Goal: Task Accomplishment & Management: Manage account settings

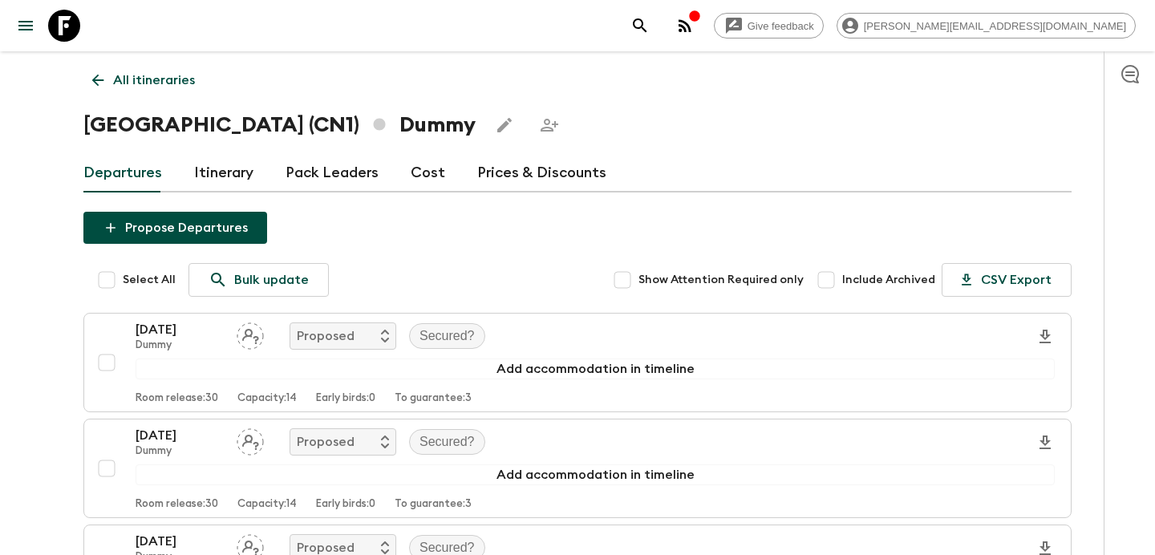
click at [154, 79] on p "All itineraries" at bounding box center [154, 80] width 82 height 19
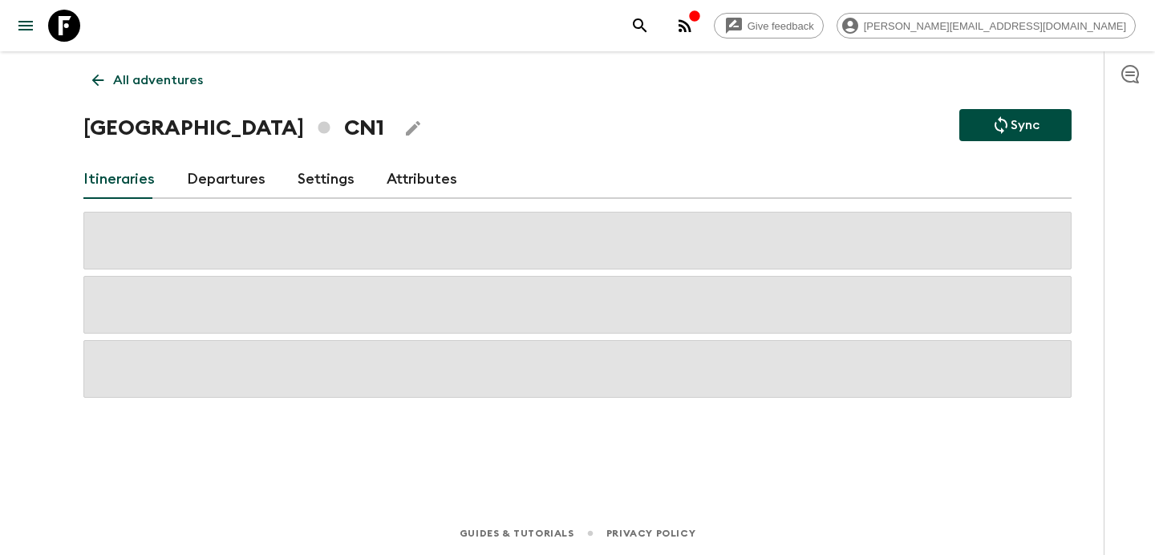
click at [154, 79] on p "All adventures" at bounding box center [158, 80] width 90 height 19
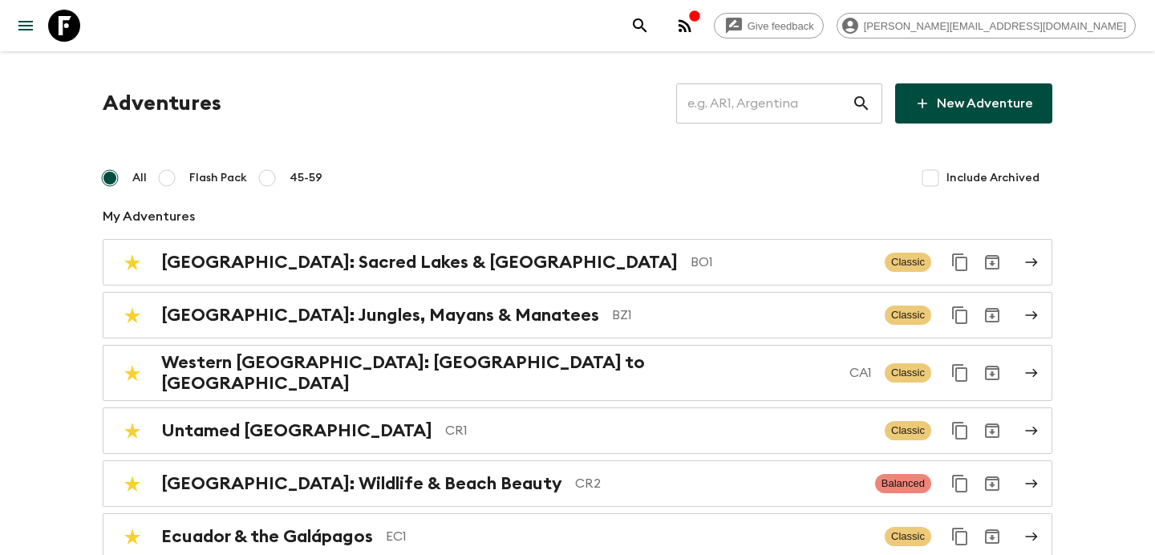
click at [759, 99] on input "text" at bounding box center [764, 103] width 176 height 45
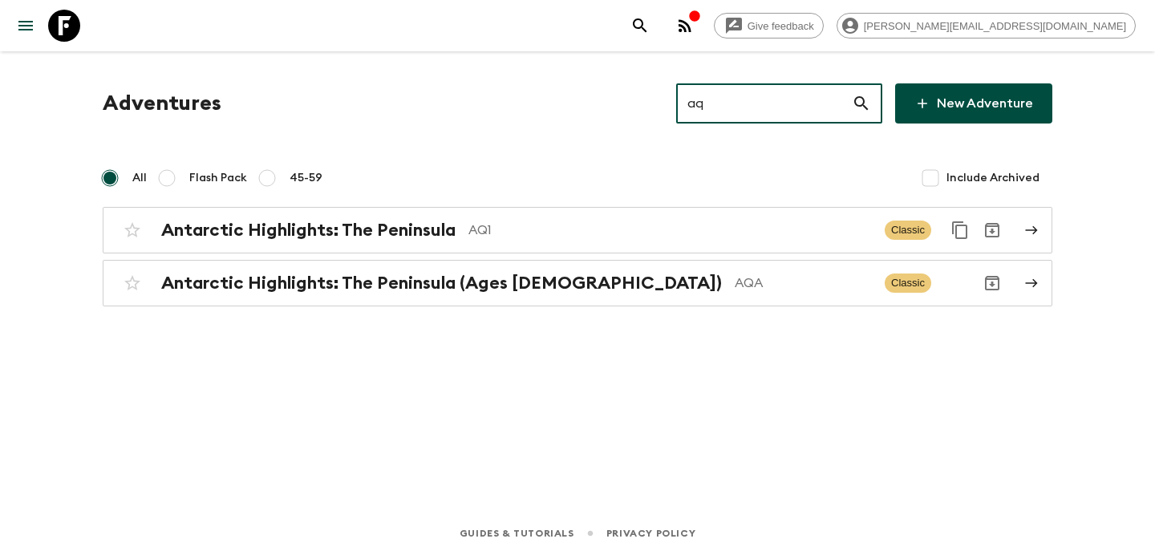
type input "aq1"
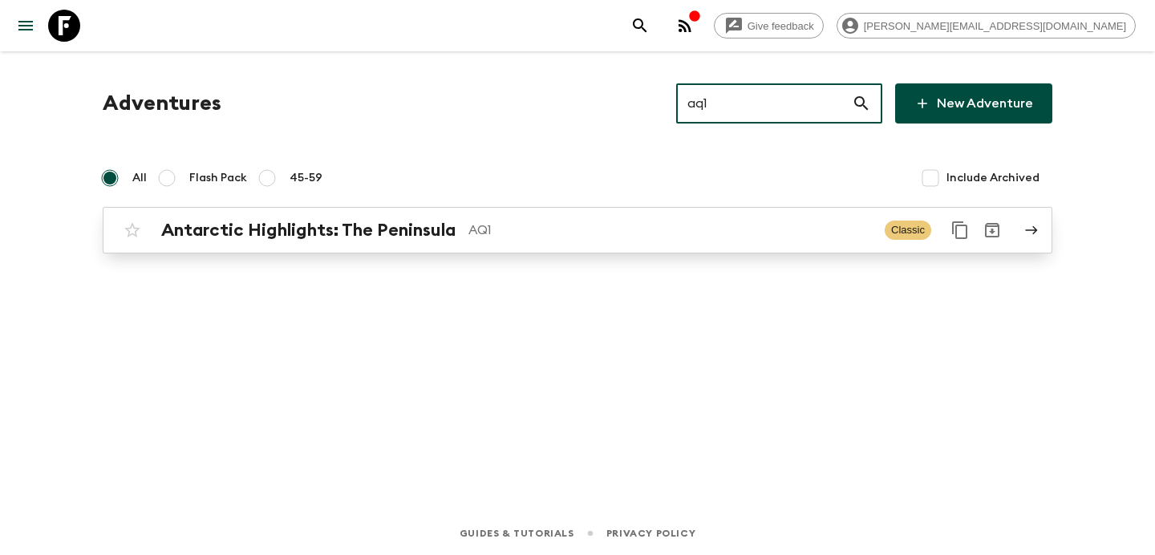
click at [603, 225] on p "AQ1" at bounding box center [671, 230] width 404 height 19
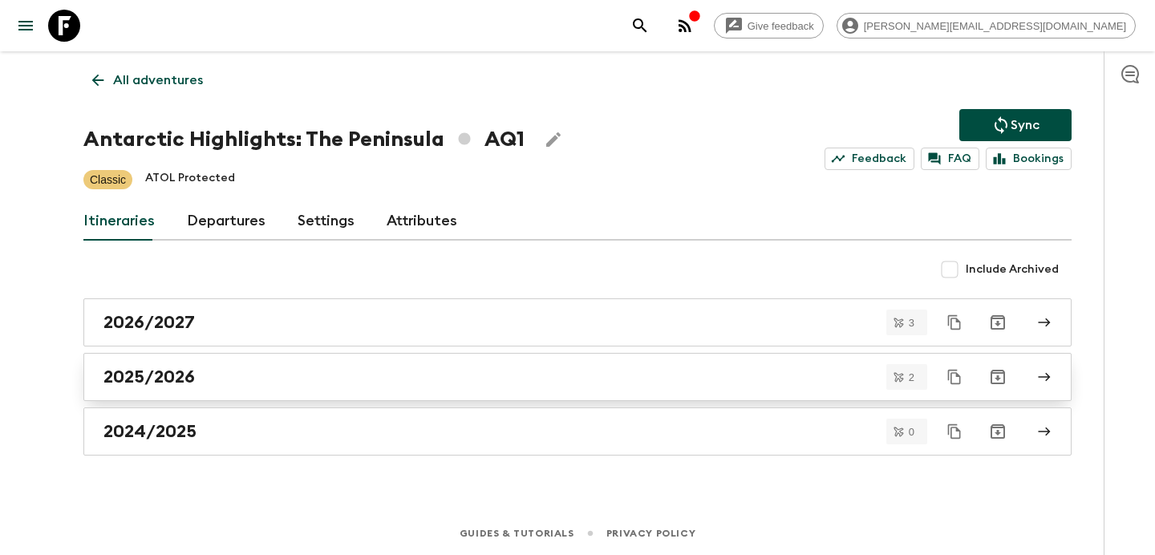
click at [514, 368] on div "2025/2026" at bounding box center [562, 377] width 918 height 21
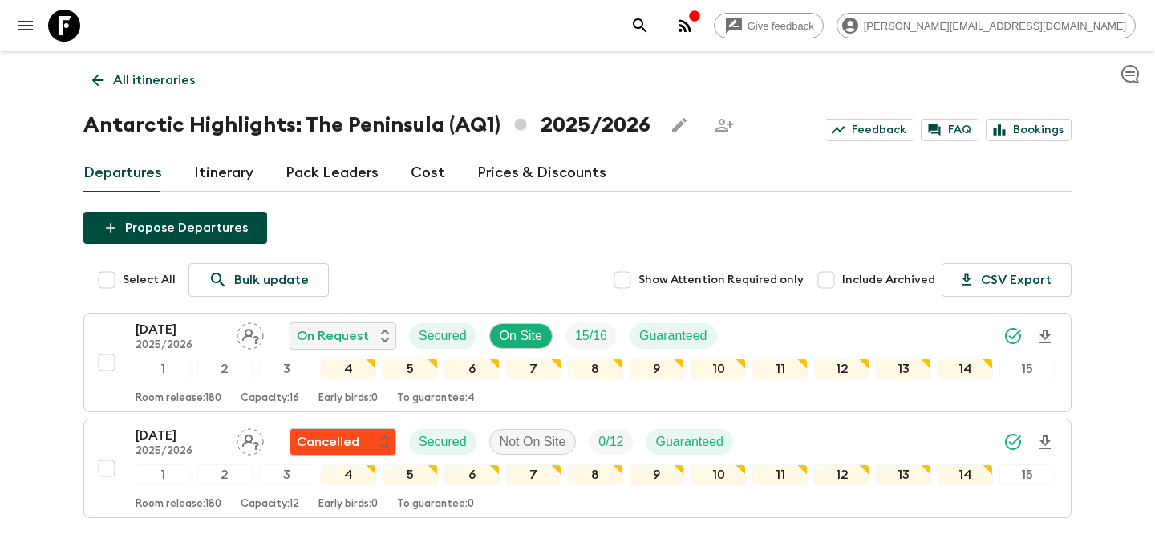
click at [172, 72] on p "All itineraries" at bounding box center [154, 80] width 82 height 19
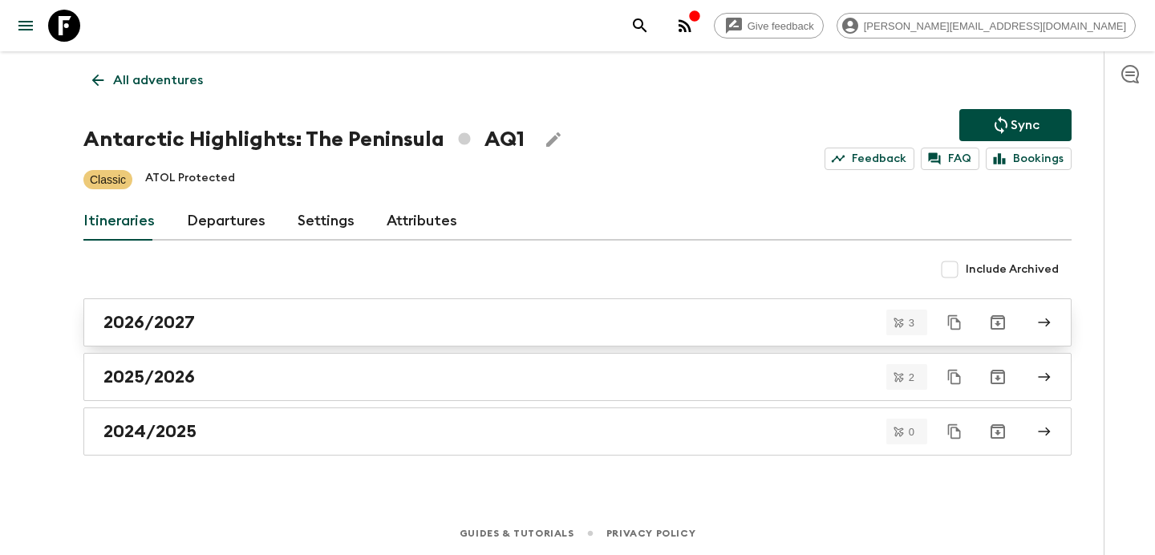
click at [411, 321] on div "2026/2027" at bounding box center [562, 322] width 918 height 21
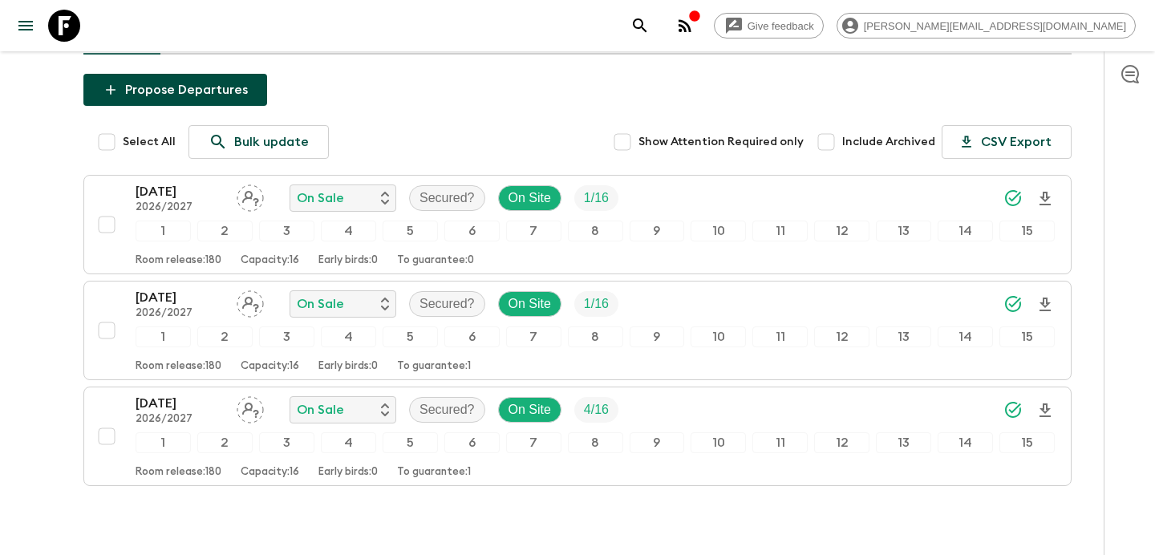
scroll to position [215, 0]
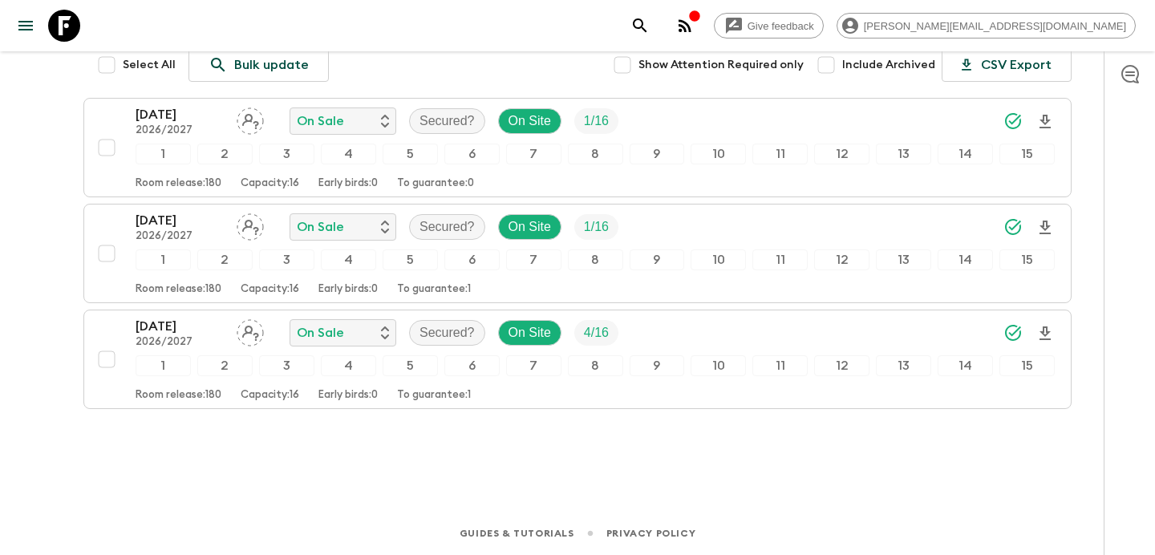
click at [58, 197] on div "Give feedback [PERSON_NAME][EMAIL_ADDRESS][DOMAIN_NAME] All itineraries Antarct…" at bounding box center [577, 170] width 1155 height 770
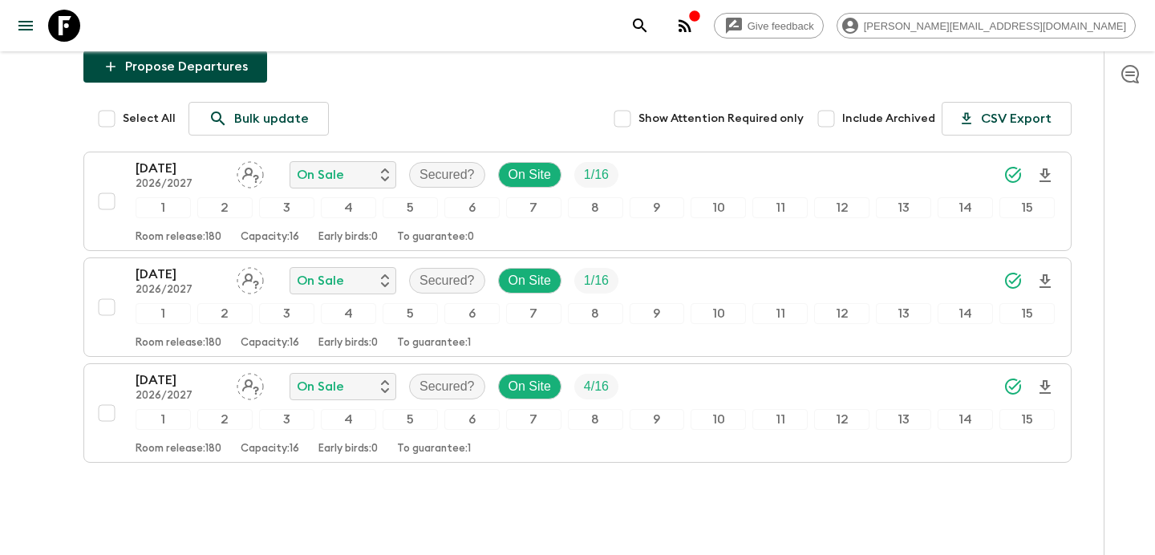
scroll to position [0, 0]
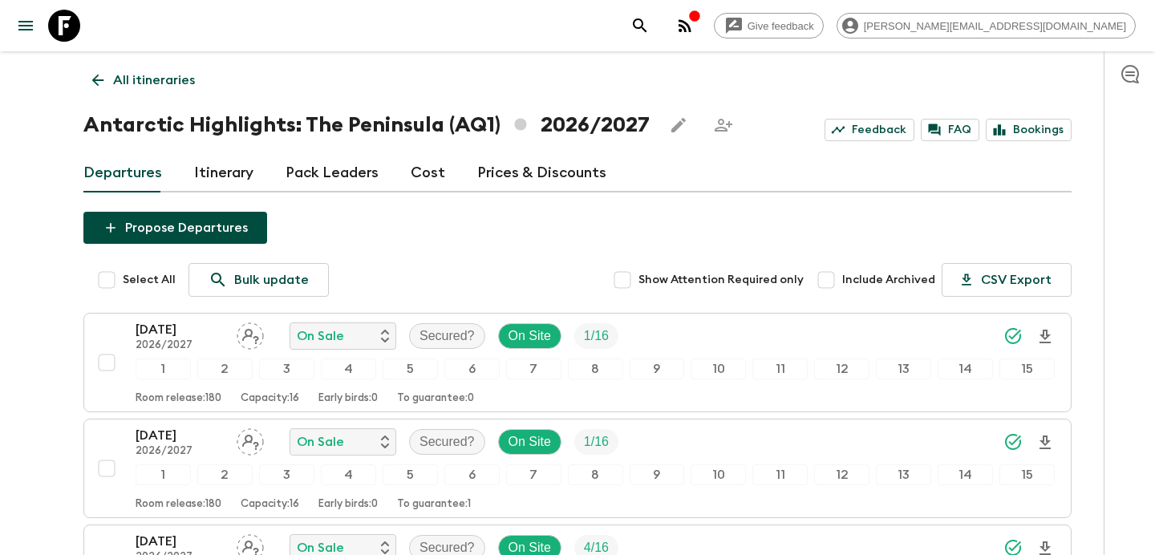
click at [168, 69] on link "All itineraries" at bounding box center [143, 80] width 120 height 32
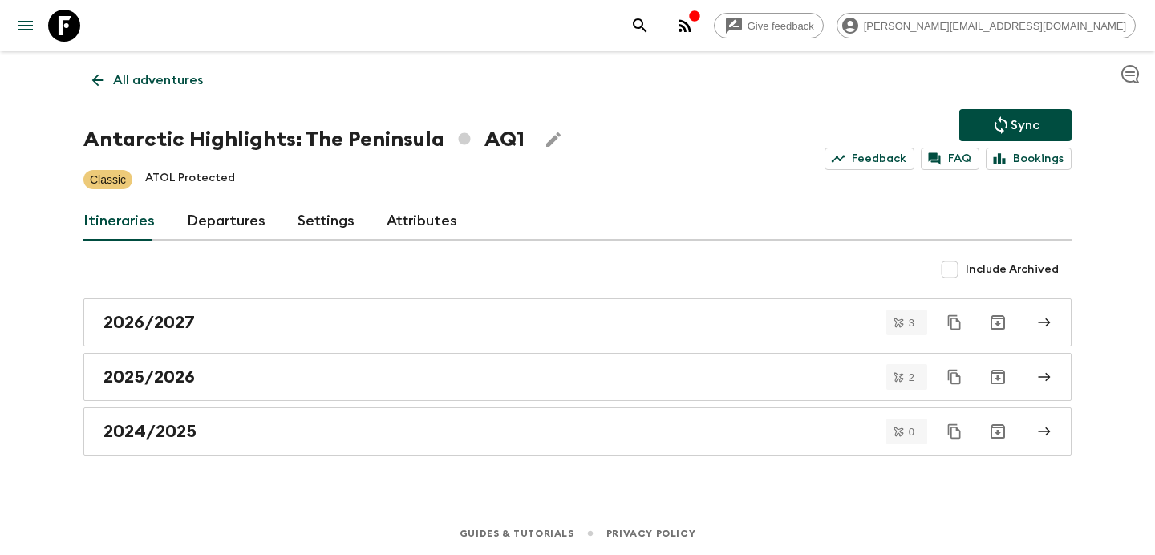
click at [159, 81] on p "All adventures" at bounding box center [158, 80] width 90 height 19
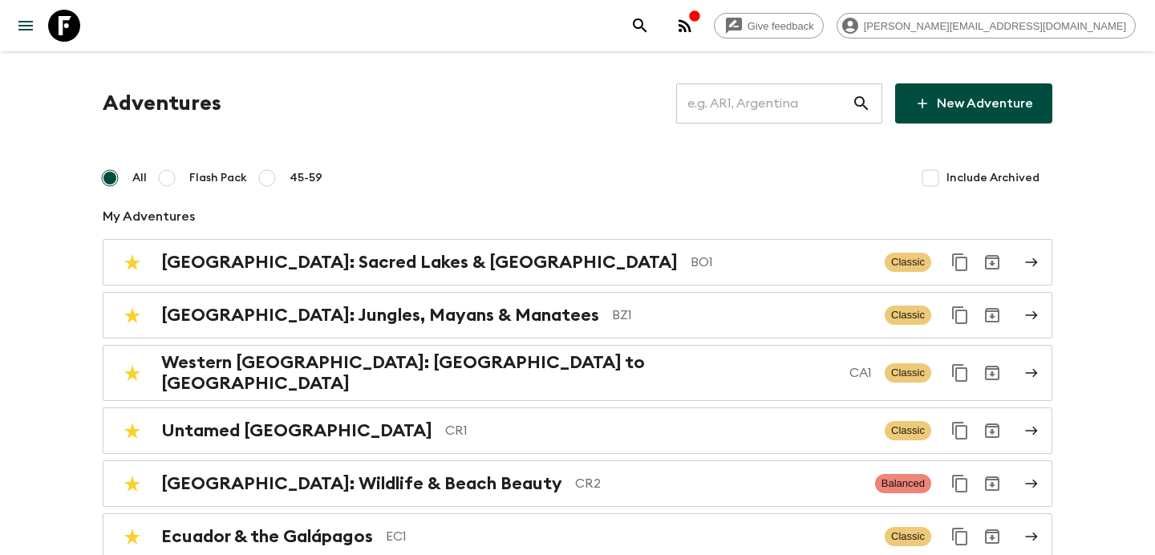
click at [795, 104] on input "text" at bounding box center [764, 103] width 176 height 45
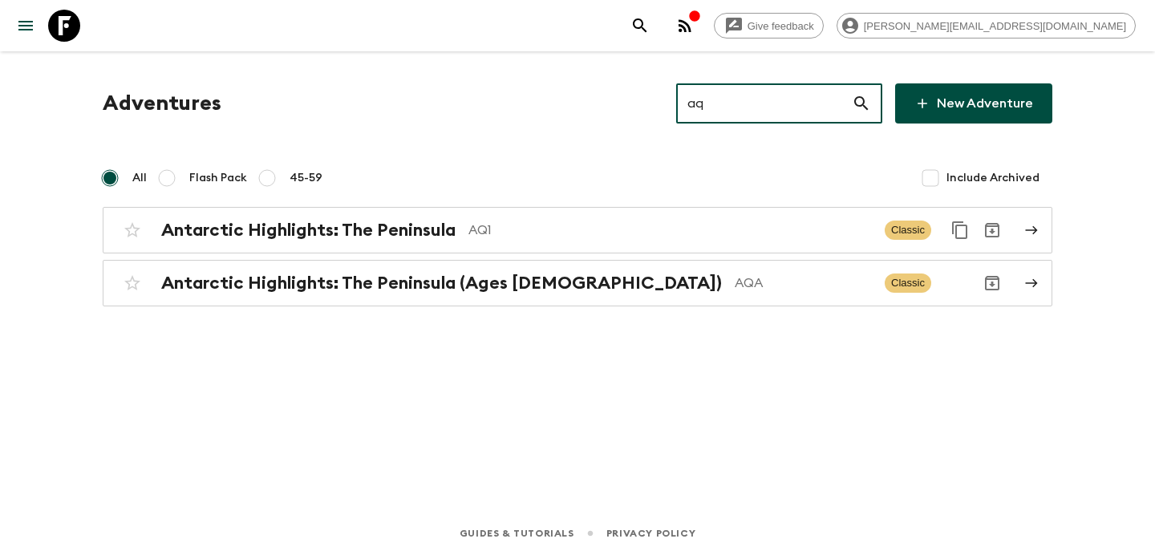
type input "aqa"
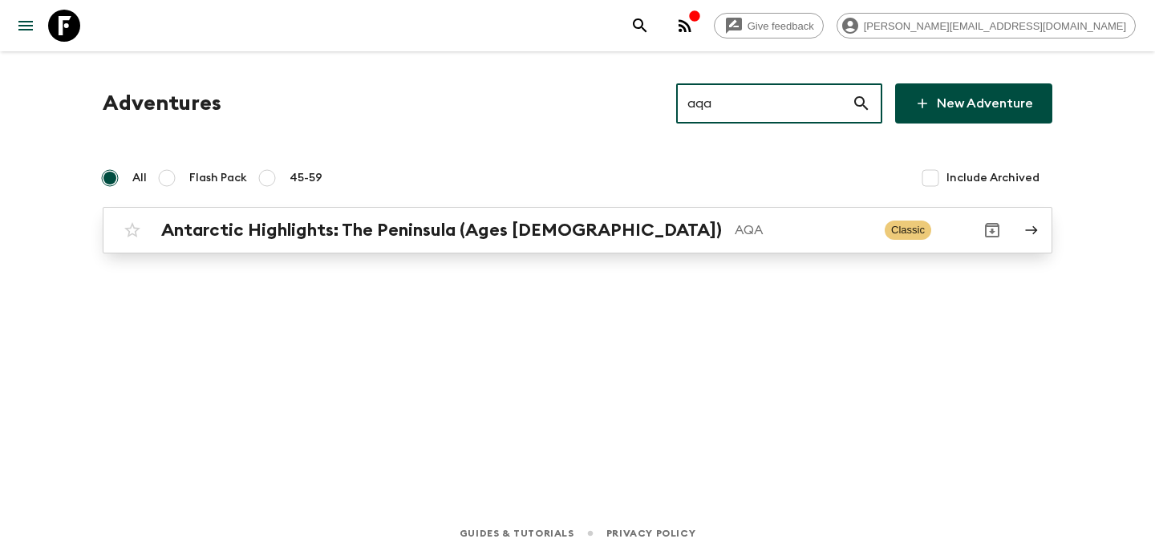
click at [685, 246] on link "Antarctic Highlights: The Peninsula (Ages [DEMOGRAPHIC_DATA]) AQA Classic" at bounding box center [578, 230] width 950 height 47
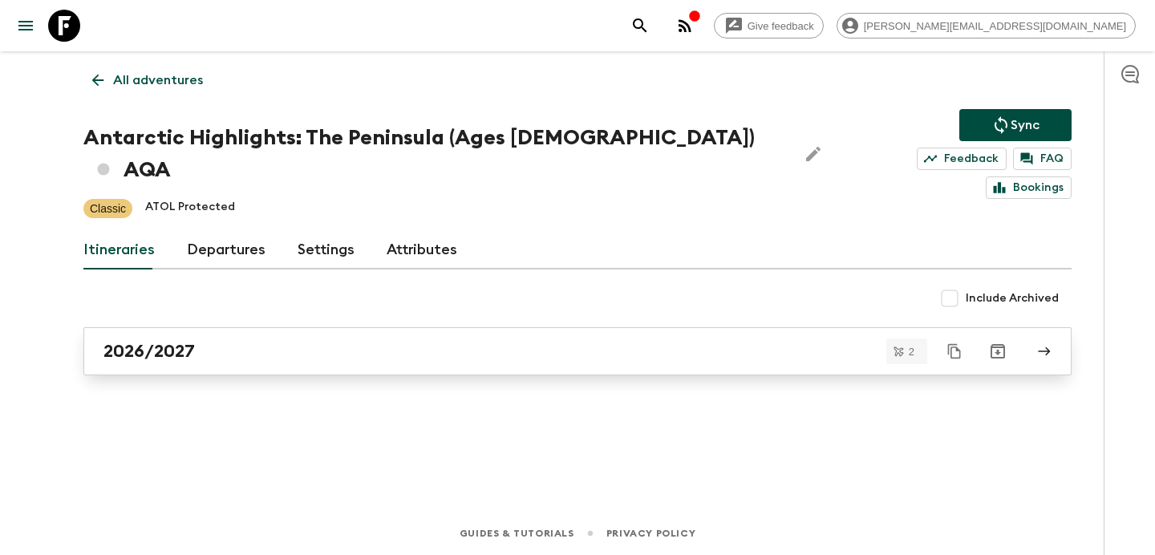
click at [611, 341] on div "2026/2027" at bounding box center [562, 351] width 918 height 21
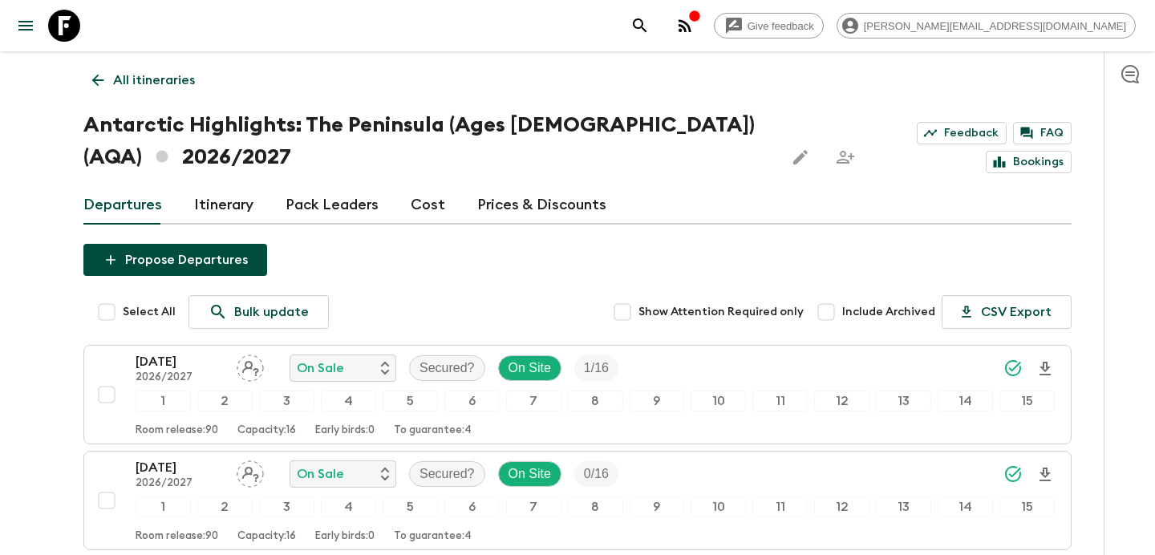
click at [154, 72] on p "All itineraries" at bounding box center [154, 80] width 82 height 19
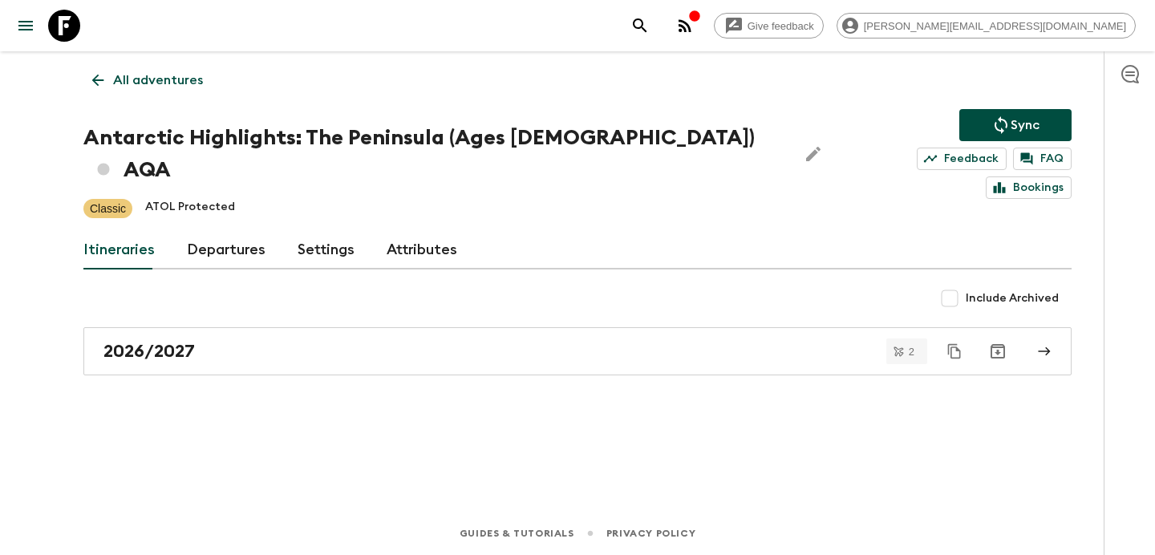
click at [183, 76] on p "All adventures" at bounding box center [158, 80] width 90 height 19
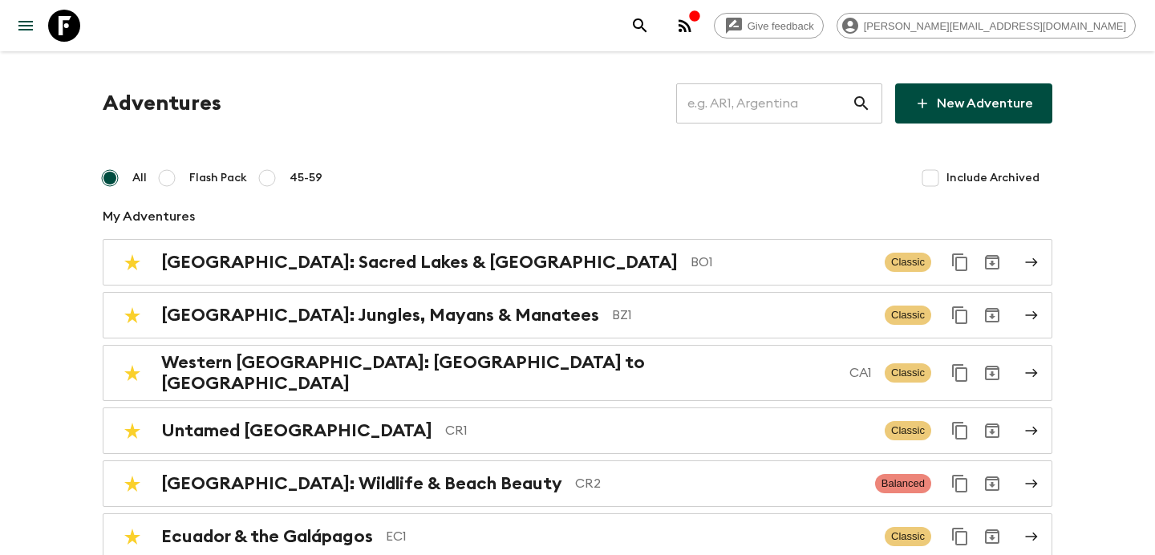
click at [774, 100] on input "text" at bounding box center [764, 103] width 176 height 45
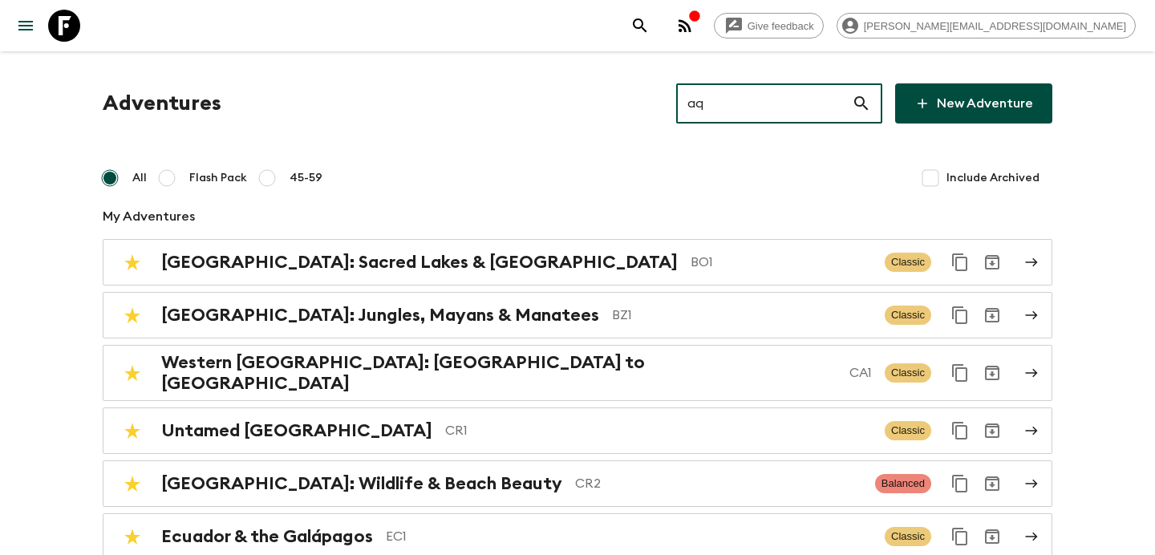
type input "aq1"
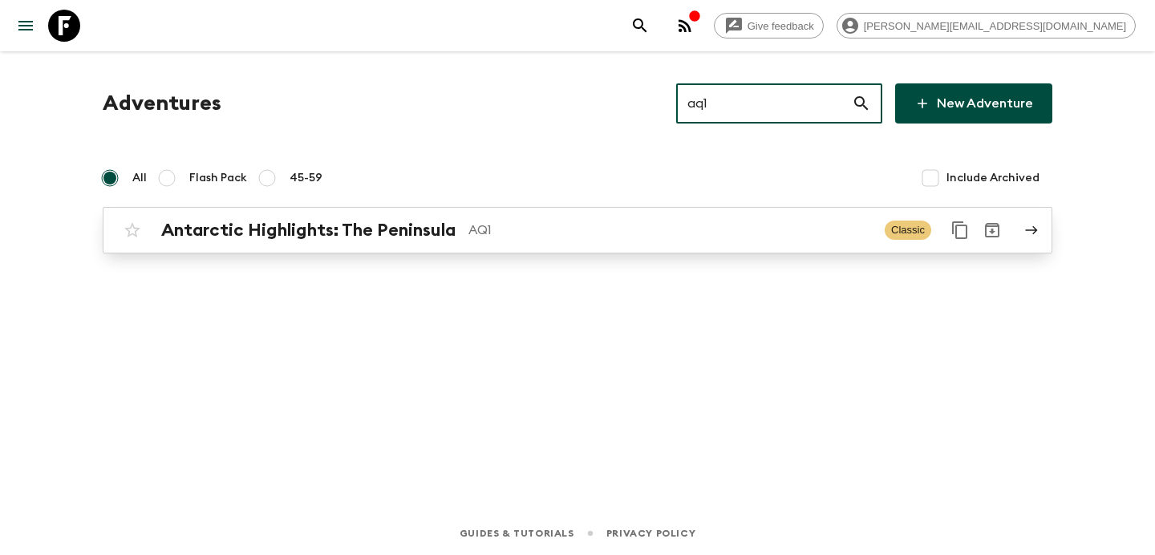
click at [639, 228] on p "AQ1" at bounding box center [671, 230] width 404 height 19
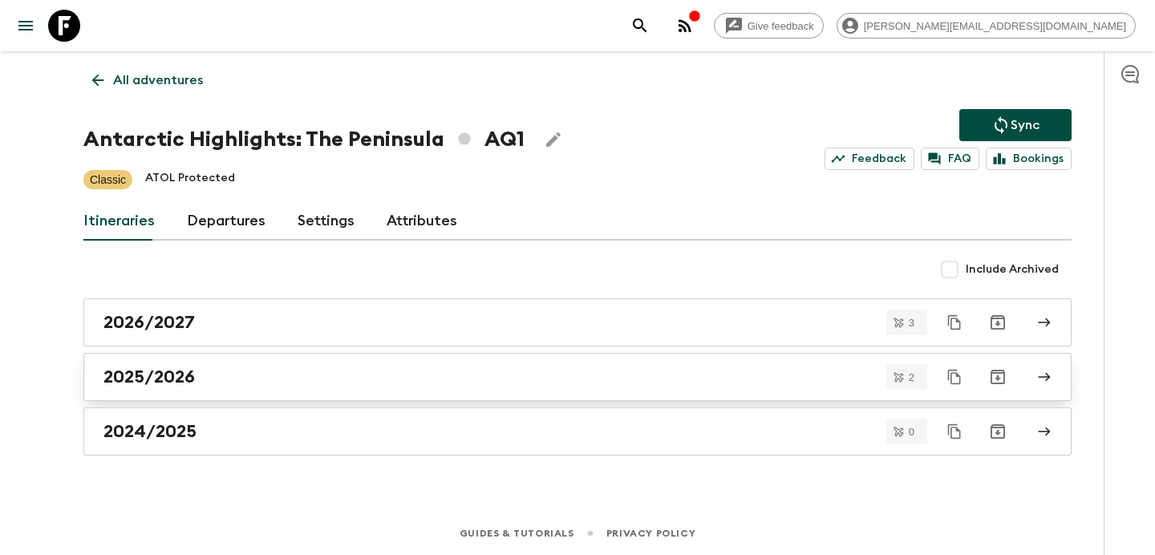
click at [469, 383] on div "2025/2026" at bounding box center [562, 377] width 918 height 21
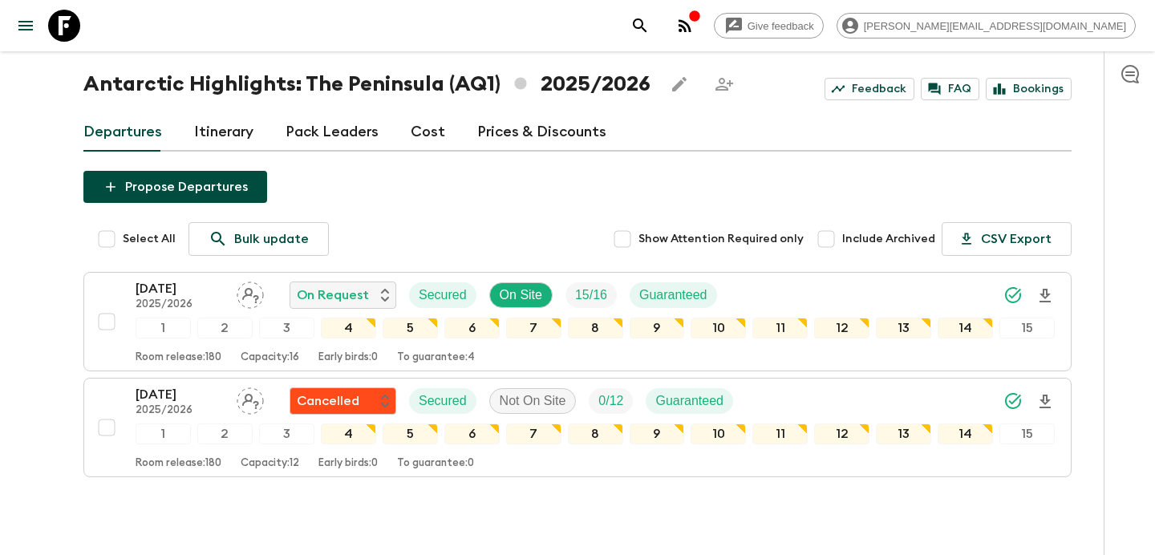
scroll to position [20, 0]
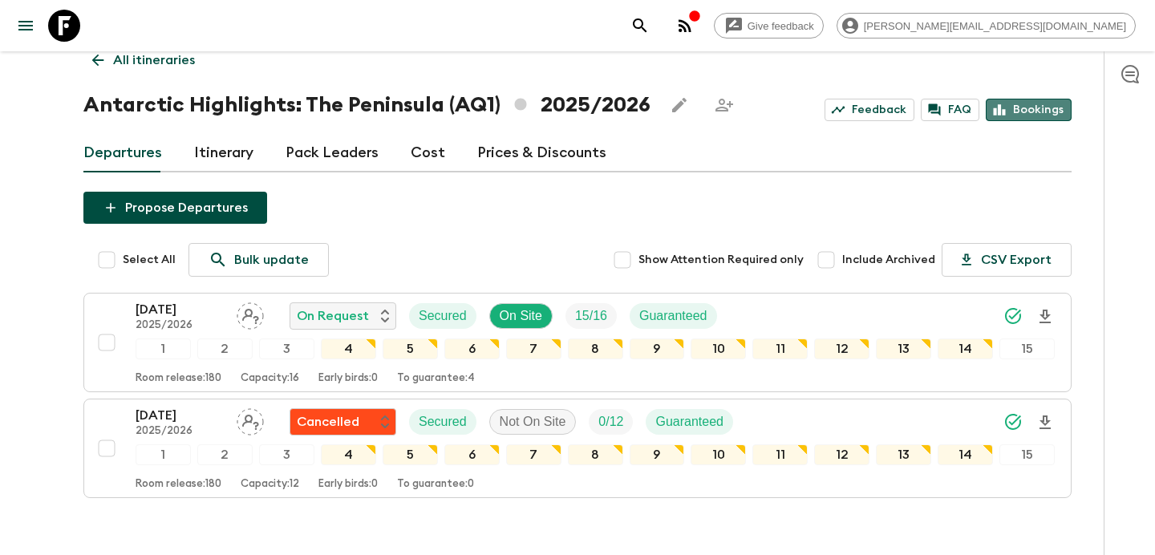
click at [1043, 107] on link "Bookings" at bounding box center [1029, 110] width 86 height 22
click at [140, 74] on link "All itineraries" at bounding box center [143, 60] width 120 height 32
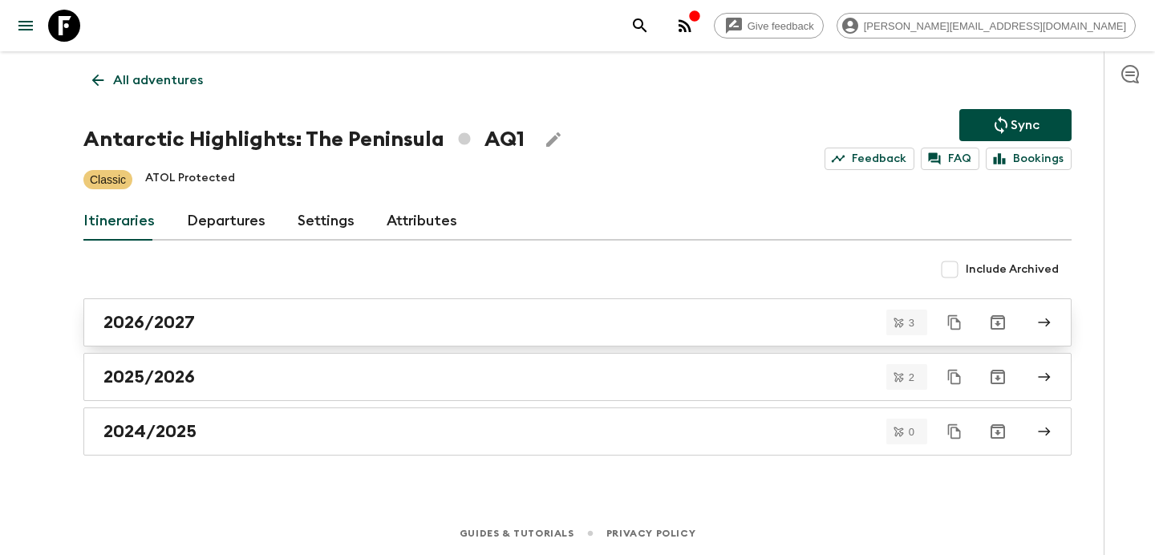
click at [538, 326] on div "2026/2027" at bounding box center [562, 322] width 918 height 21
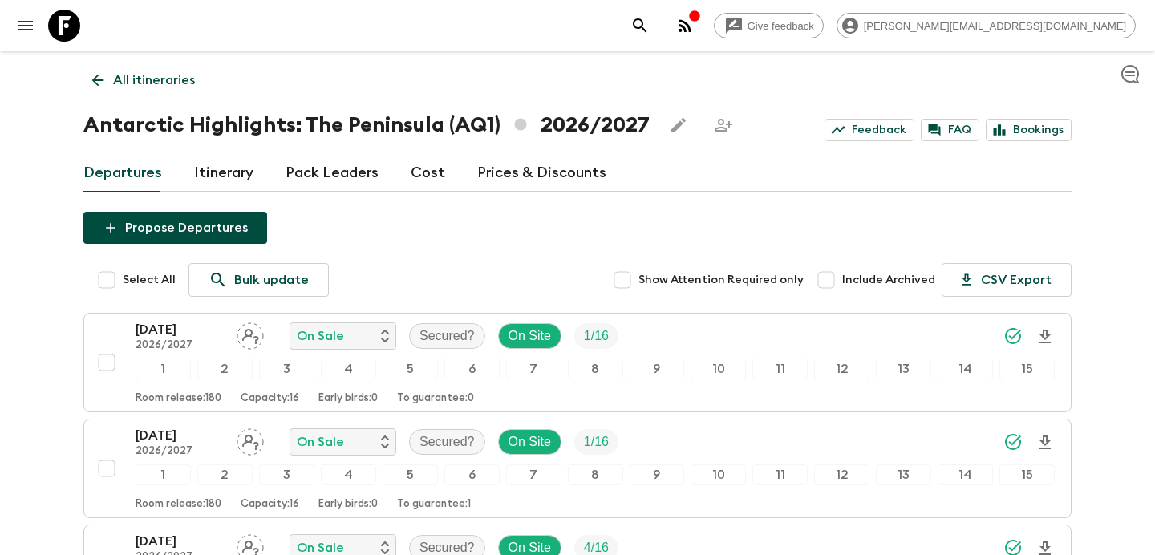
click at [154, 78] on p "All itineraries" at bounding box center [154, 80] width 82 height 19
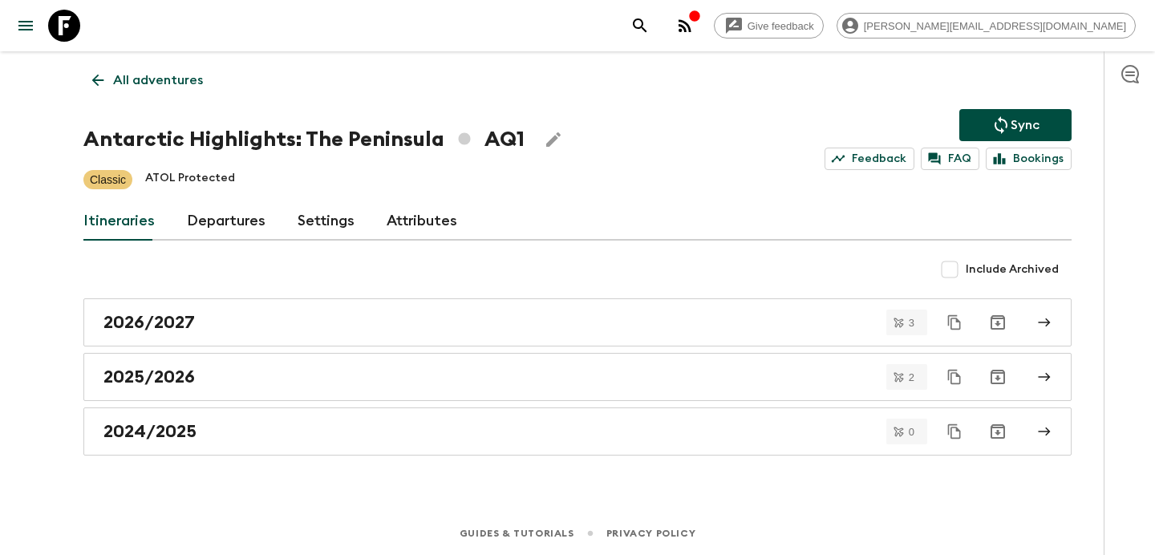
click at [168, 70] on link "All adventures" at bounding box center [147, 80] width 128 height 32
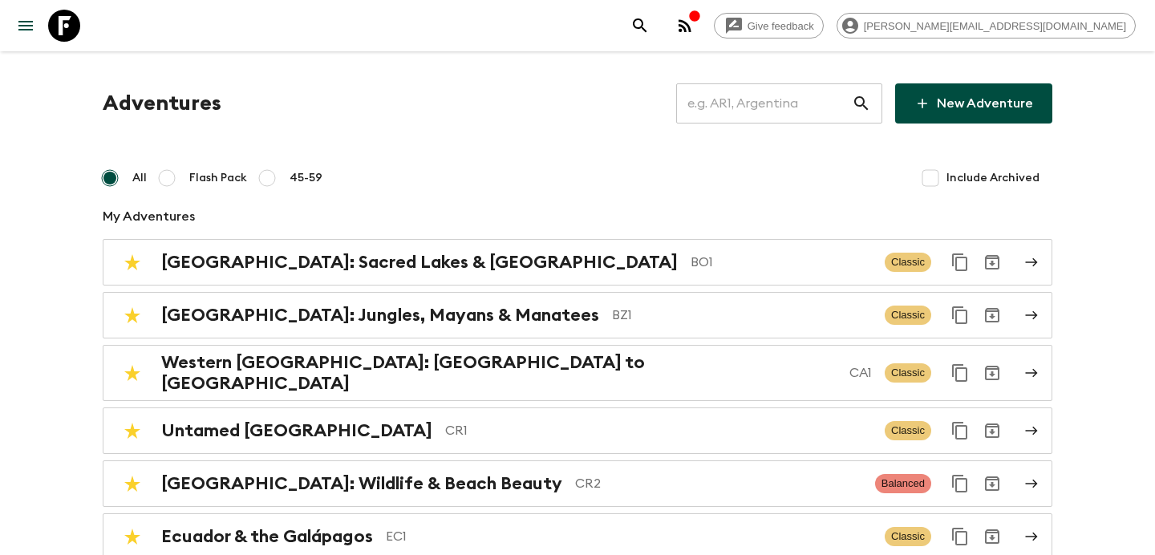
click at [718, 103] on input "text" at bounding box center [764, 103] width 176 height 45
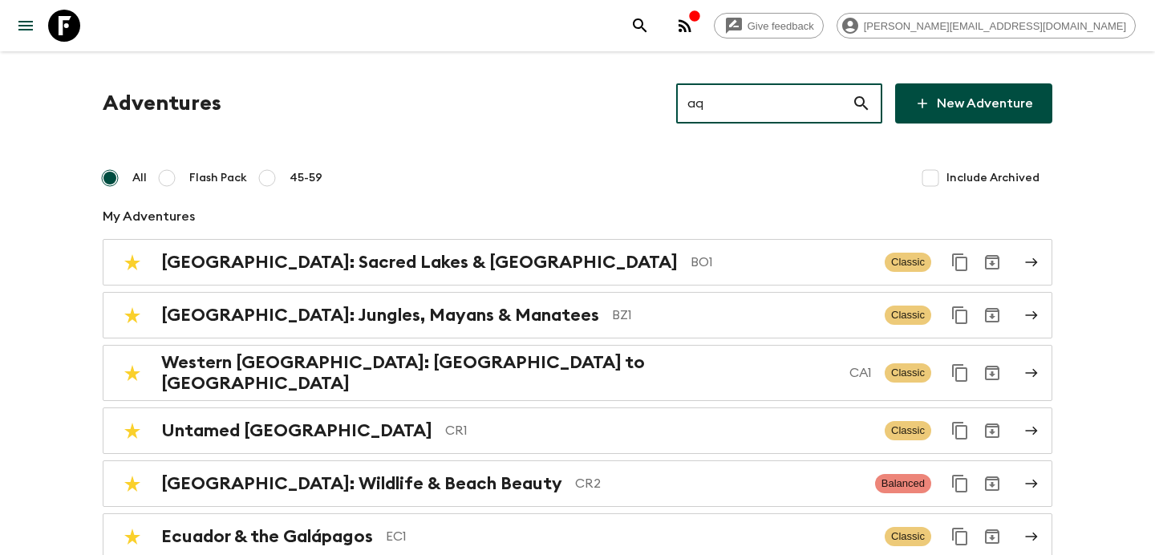
type input "aqa"
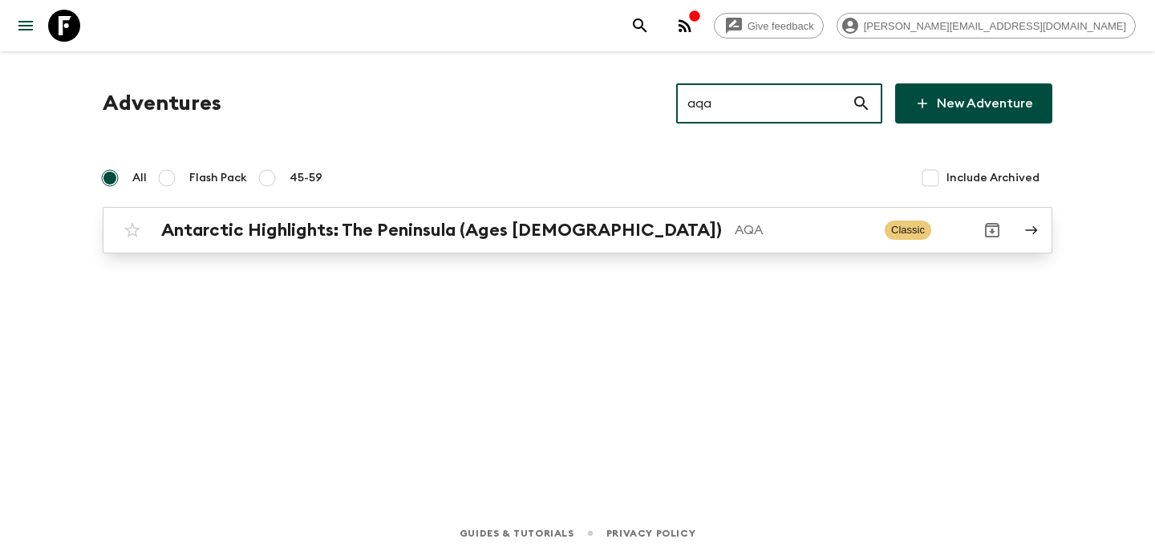
click at [735, 227] on p "AQA" at bounding box center [803, 230] width 137 height 19
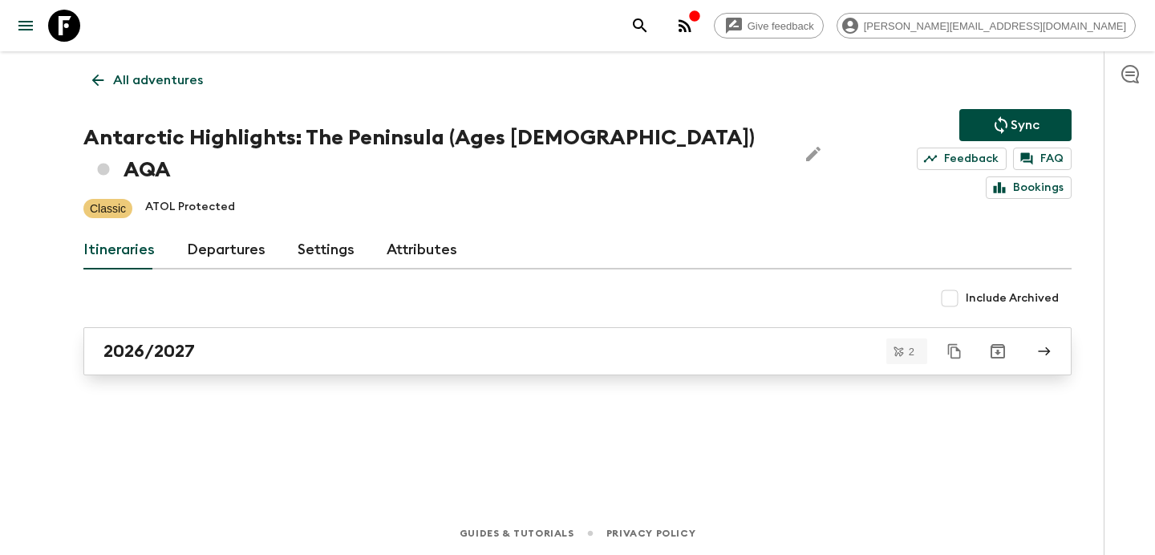
click at [525, 341] on div "2026/2027" at bounding box center [562, 351] width 918 height 21
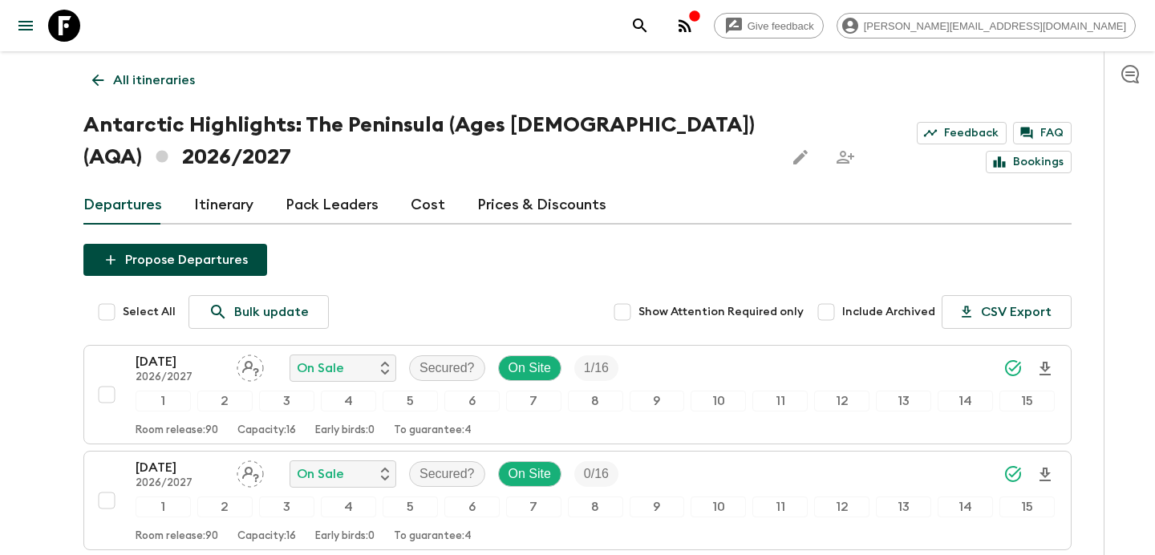
click at [116, 309] on input "Select All" at bounding box center [107, 312] width 32 height 32
checkbox input "true"
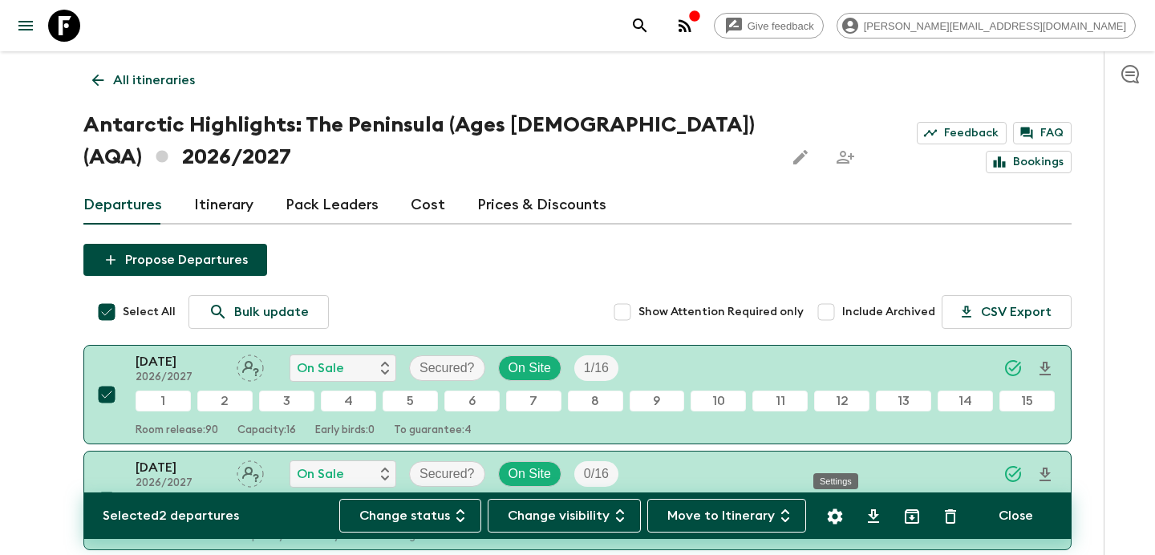
click at [835, 517] on icon "Settings" at bounding box center [835, 516] width 19 height 19
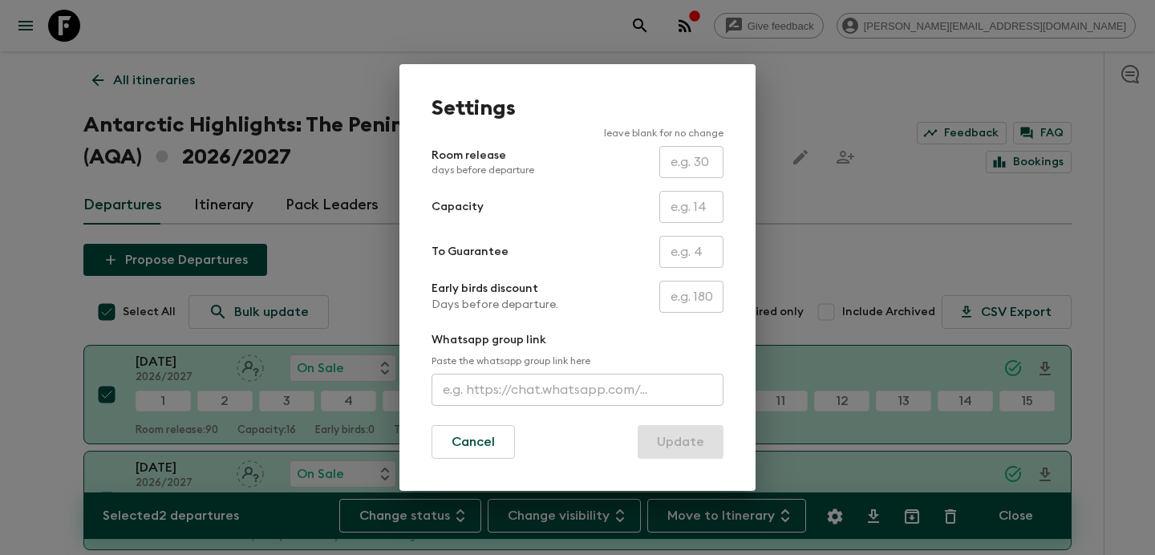
click at [694, 168] on input "text" at bounding box center [691, 162] width 64 height 32
type input "180"
click at [674, 450] on button "Update" at bounding box center [681, 442] width 86 height 34
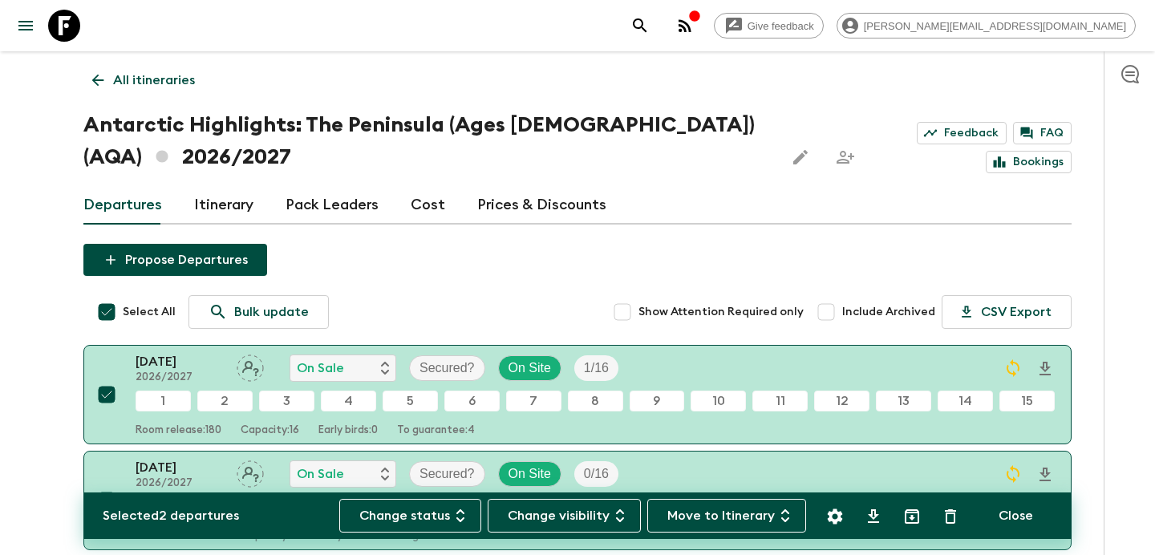
click at [105, 313] on input "Select All" at bounding box center [107, 312] width 32 height 32
checkbox input "false"
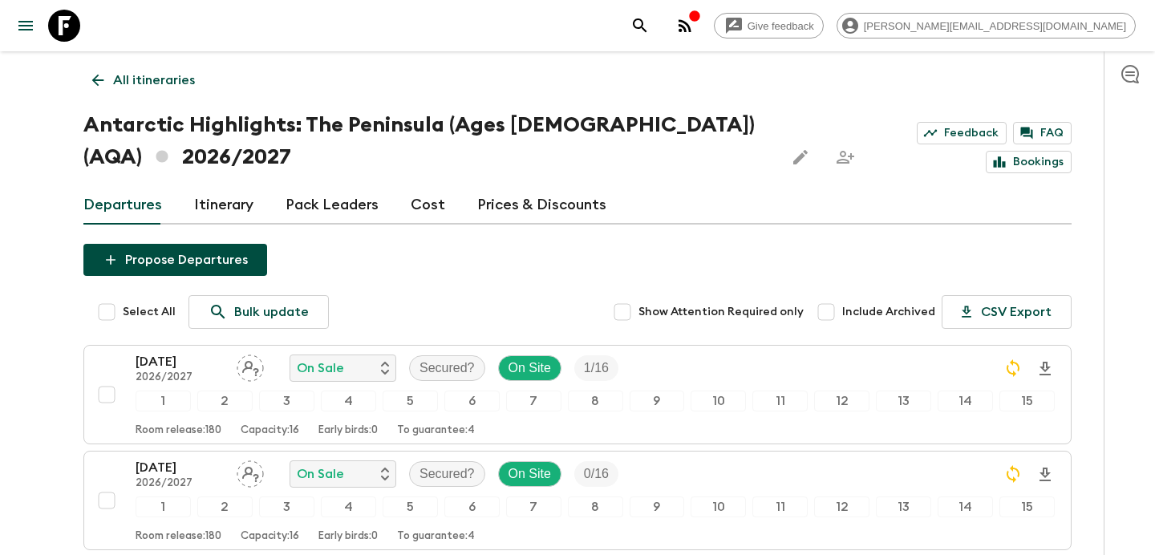
click at [154, 82] on p "All itineraries" at bounding box center [154, 80] width 82 height 19
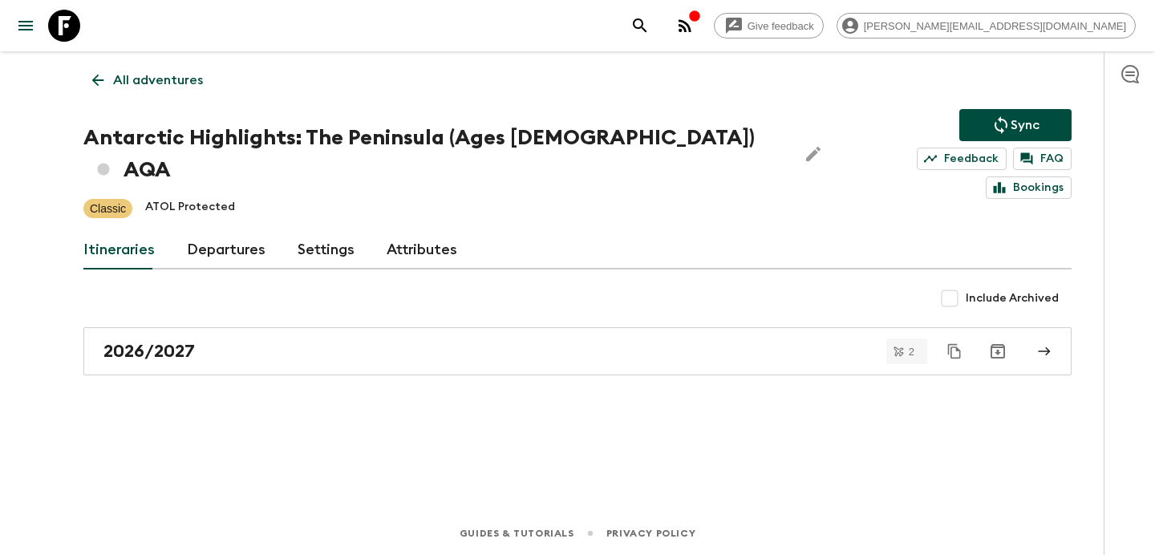
click at [154, 82] on p "All adventures" at bounding box center [158, 80] width 90 height 19
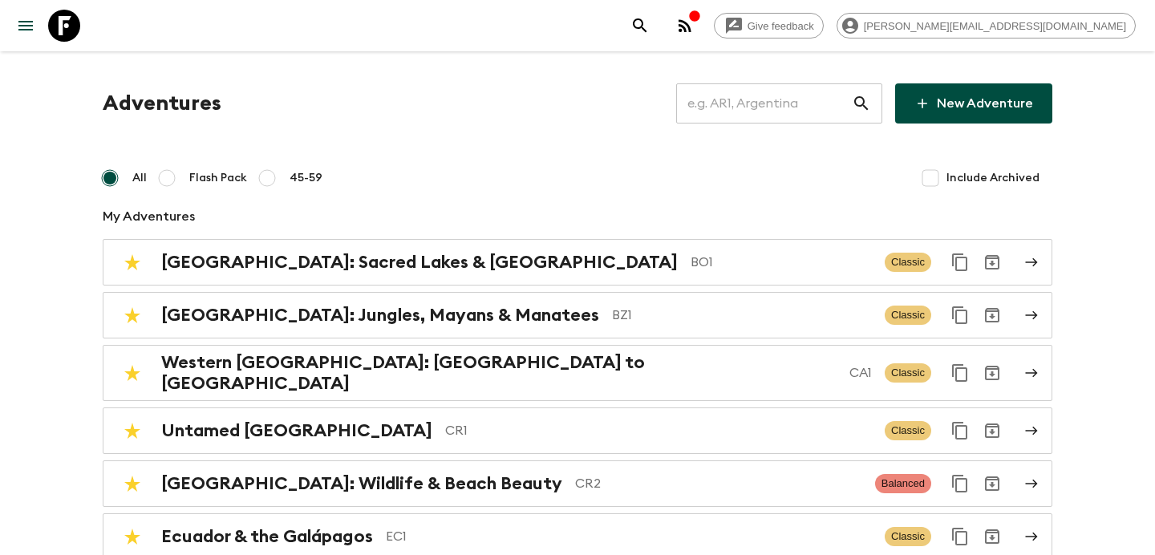
click at [718, 112] on input "text" at bounding box center [764, 103] width 176 height 45
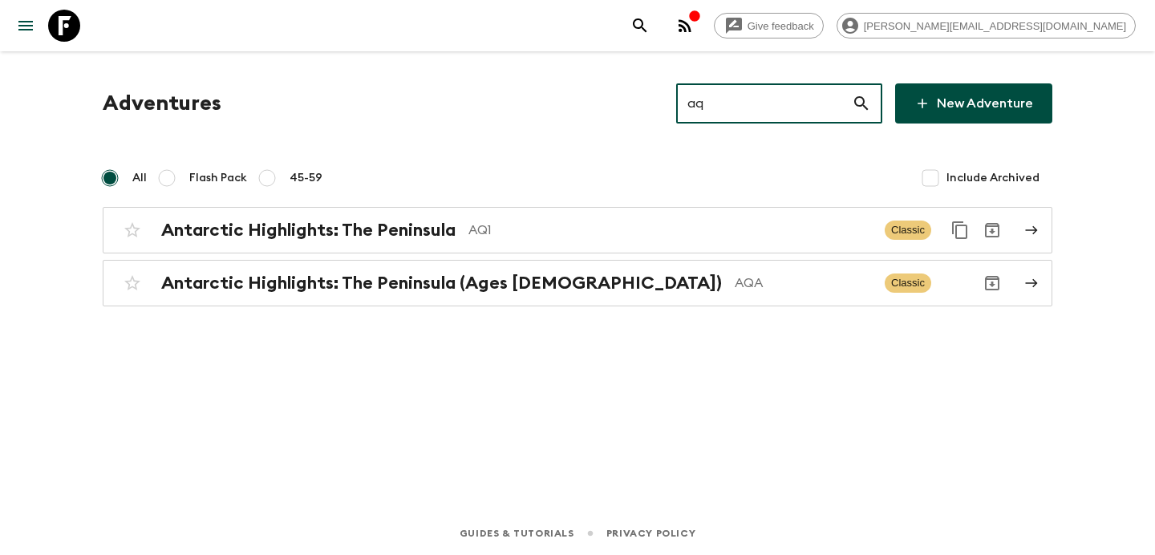
type input "aq1"
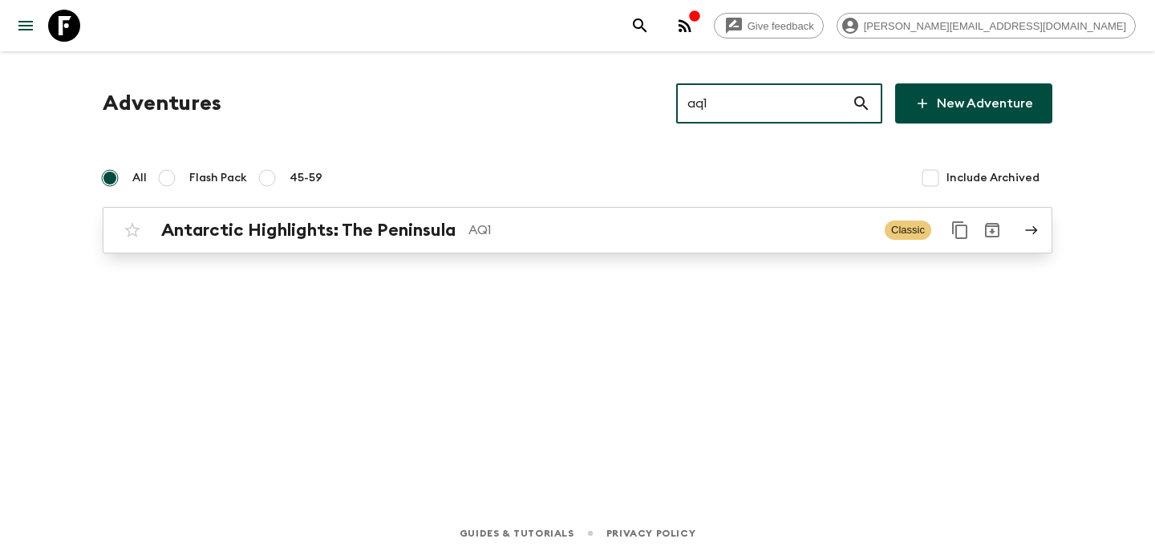
click at [519, 230] on p "AQ1" at bounding box center [671, 230] width 404 height 19
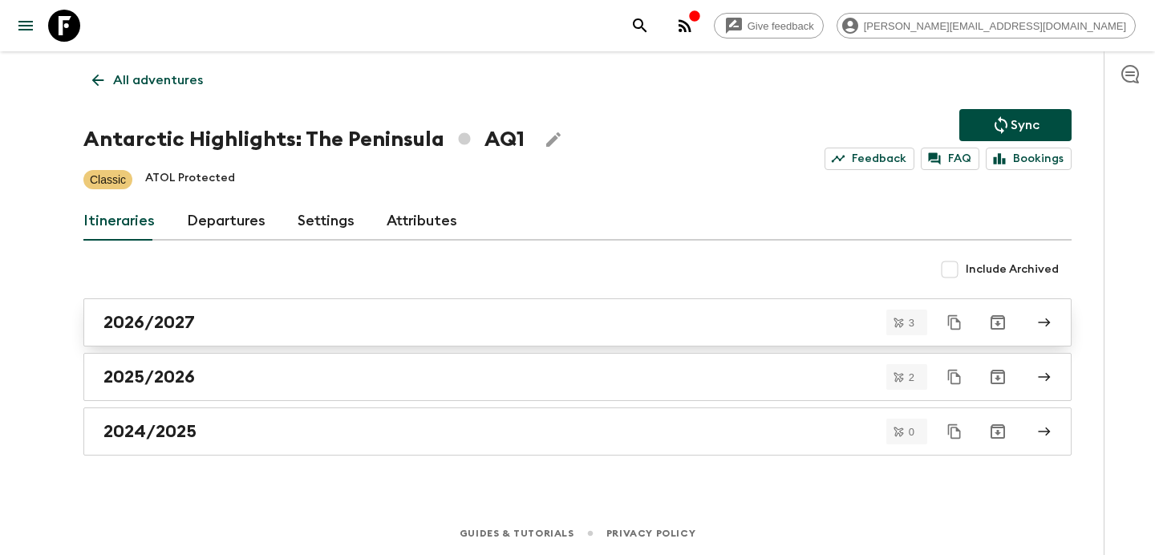
click at [492, 303] on link "2026/2027" at bounding box center [577, 322] width 988 height 48
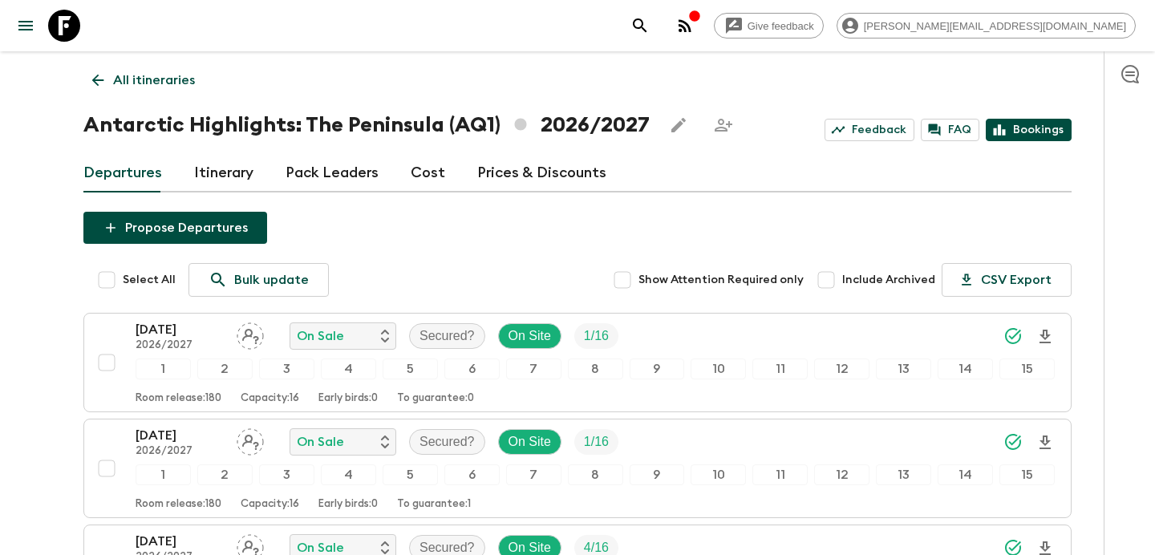
click at [1034, 132] on link "Bookings" at bounding box center [1029, 130] width 86 height 22
click at [154, 75] on p "All itineraries" at bounding box center [154, 80] width 82 height 19
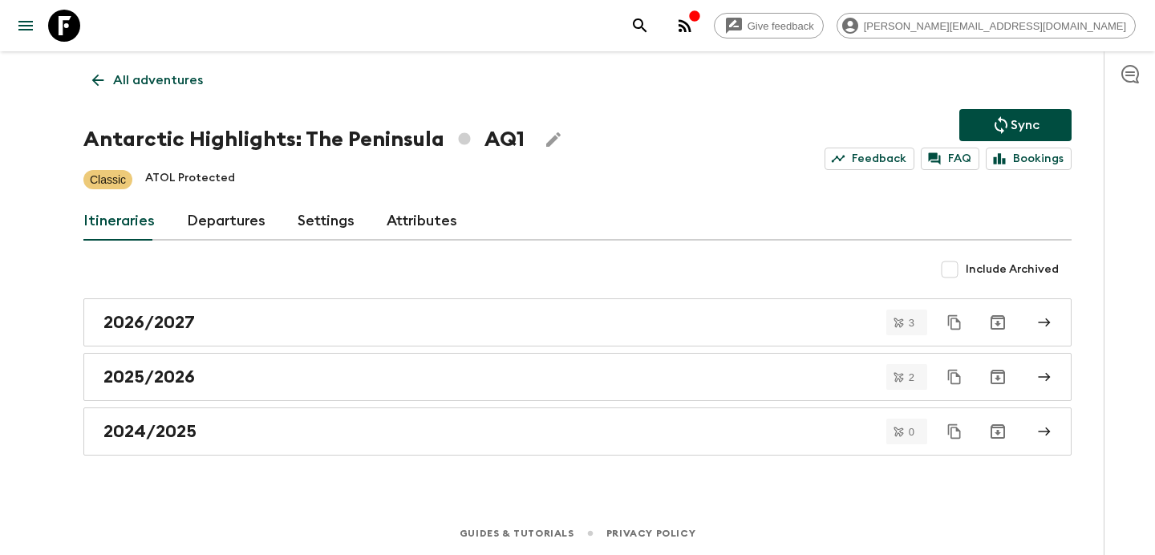
click at [154, 75] on p "All adventures" at bounding box center [158, 80] width 90 height 19
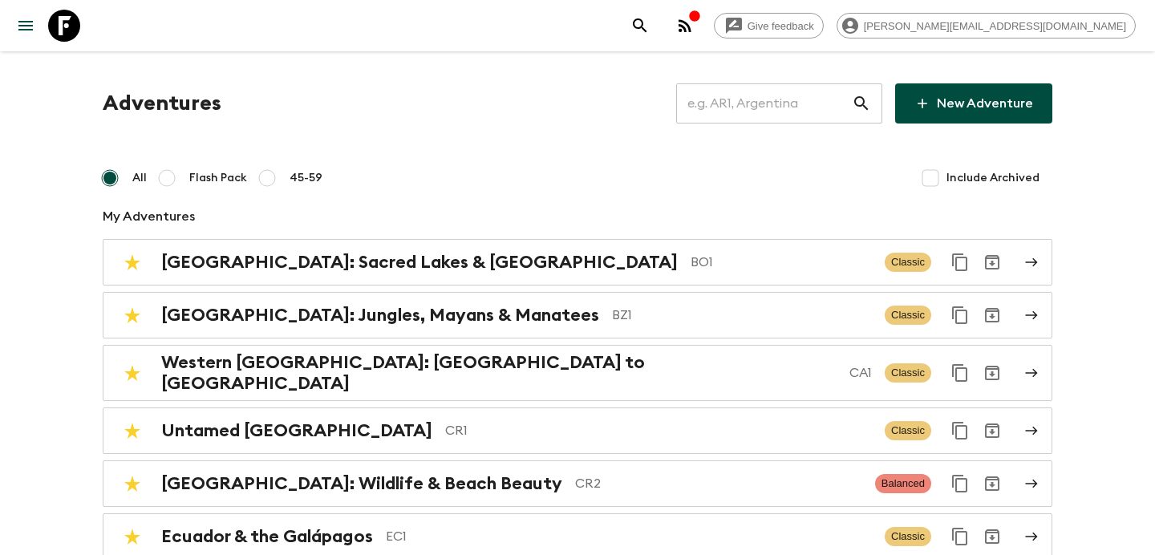
click at [801, 100] on input "text" at bounding box center [764, 103] width 176 height 45
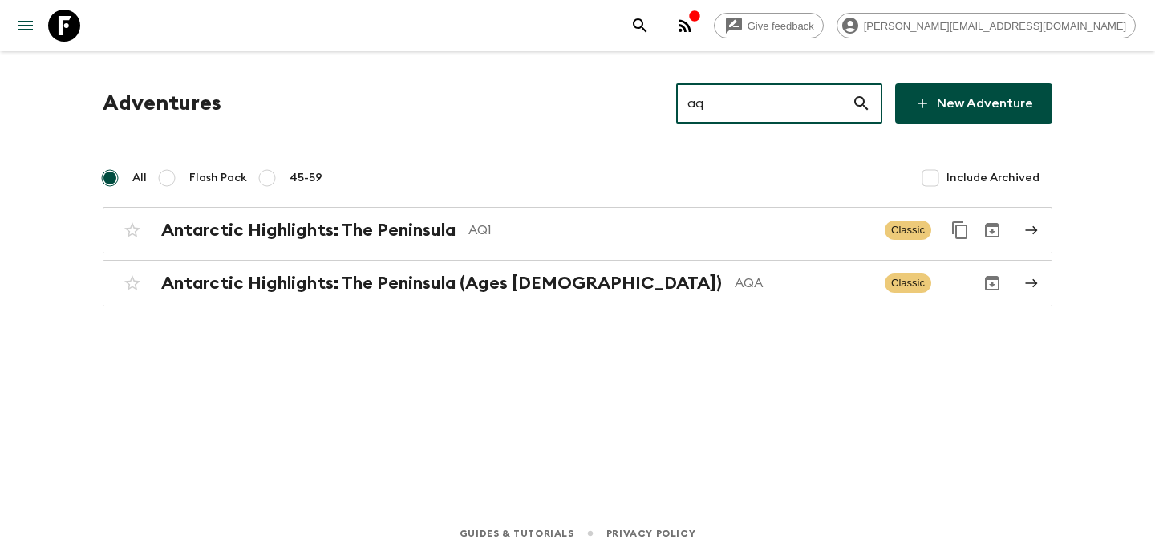
type input "aqa"
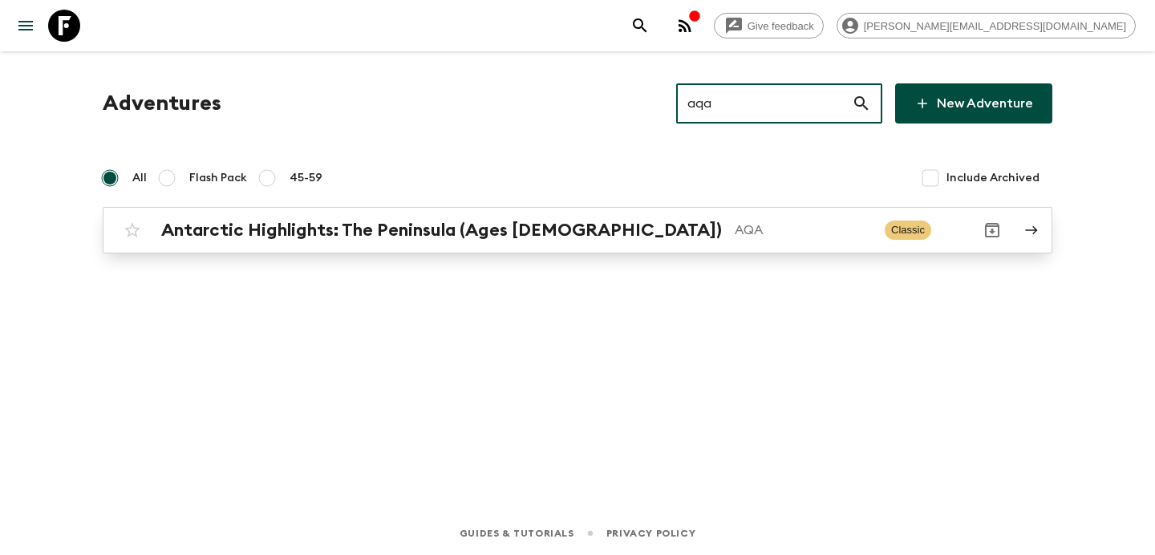
click at [769, 235] on p "AQA" at bounding box center [803, 230] width 137 height 19
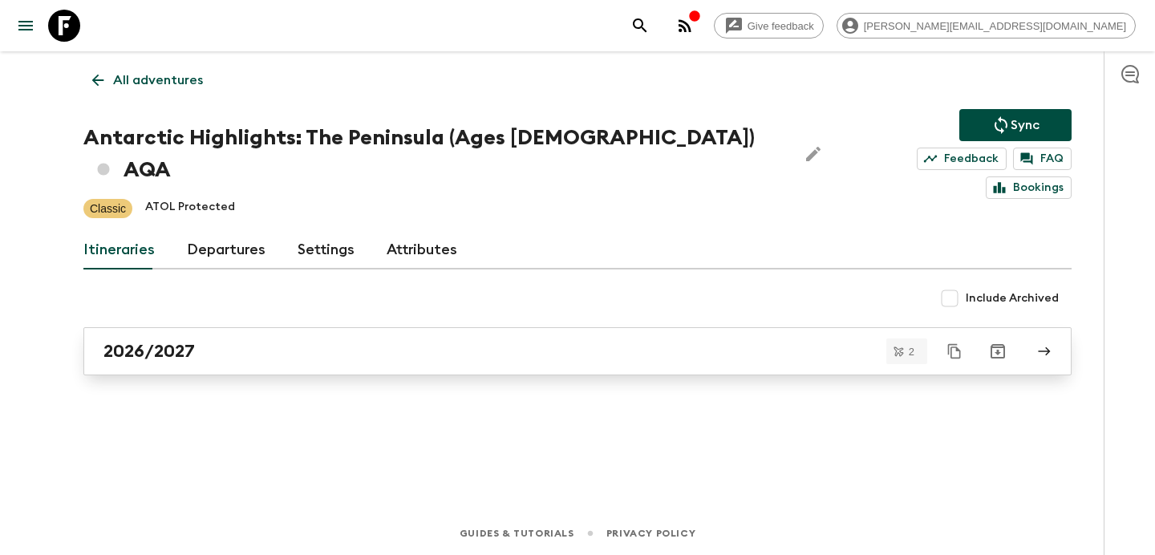
click at [711, 341] on div "2026/2027" at bounding box center [562, 351] width 918 height 21
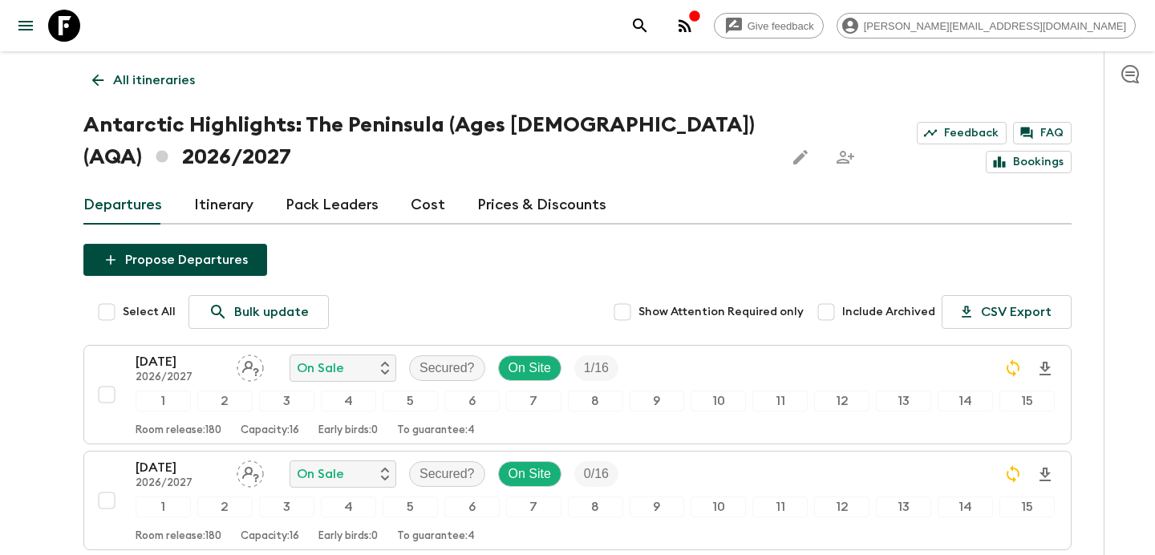
click at [692, 30] on icon "button" at bounding box center [685, 25] width 13 height 13
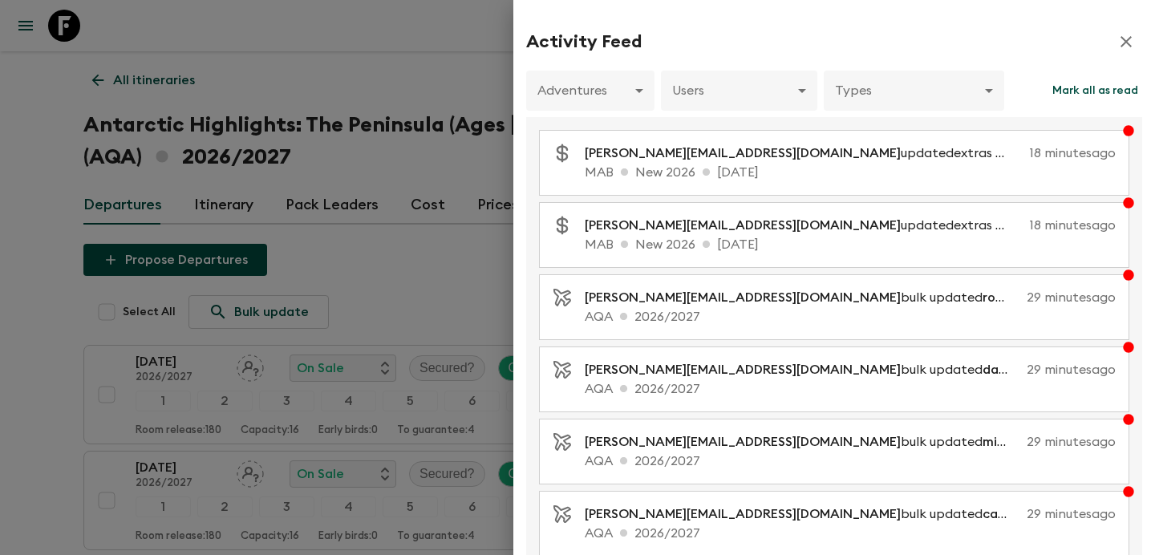
click at [481, 85] on div at bounding box center [577, 277] width 1155 height 555
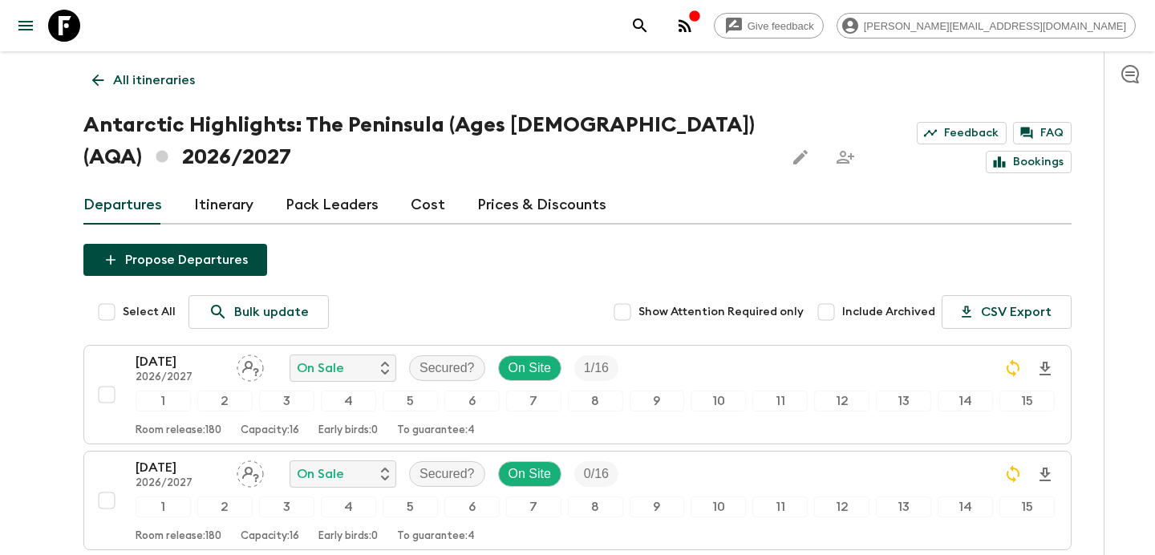
click at [695, 19] on icon "button" at bounding box center [685, 25] width 19 height 19
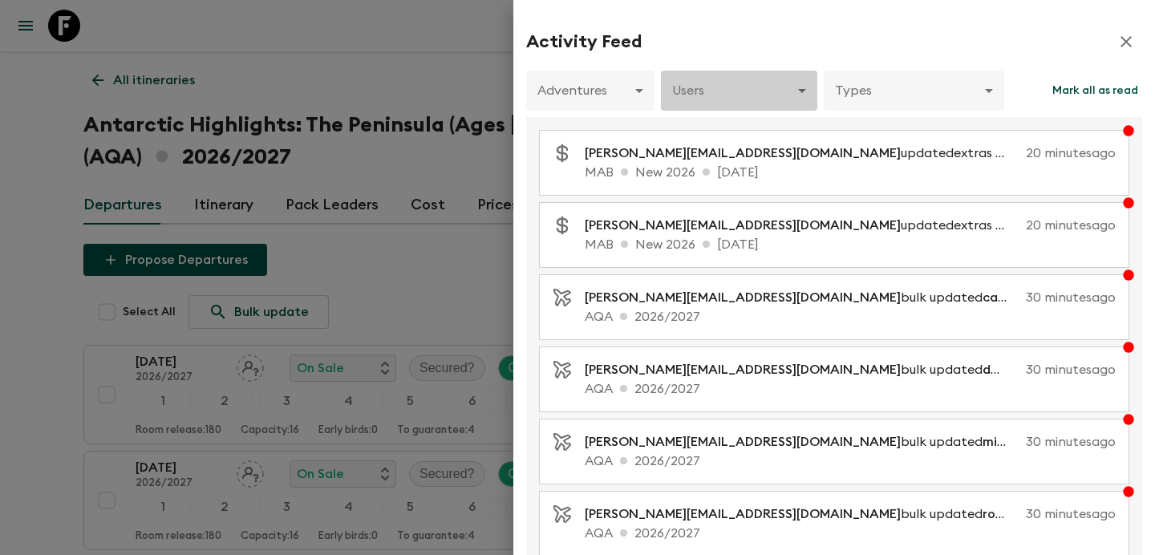
click at [720, 96] on body "Give feedback [PERSON_NAME][EMAIL_ADDRESS][DOMAIN_NAME] All itineraries Antarct…" at bounding box center [577, 348] width 1155 height 696
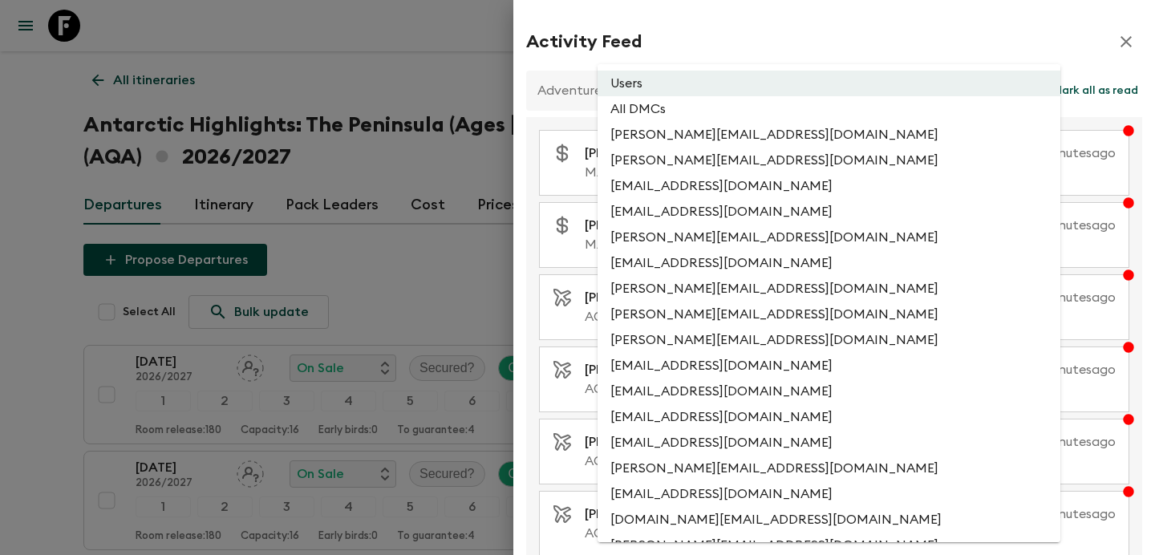
click at [720, 101] on li "All DMCs" at bounding box center [829, 109] width 463 height 26
type input "EXTERNAL_ONLY"
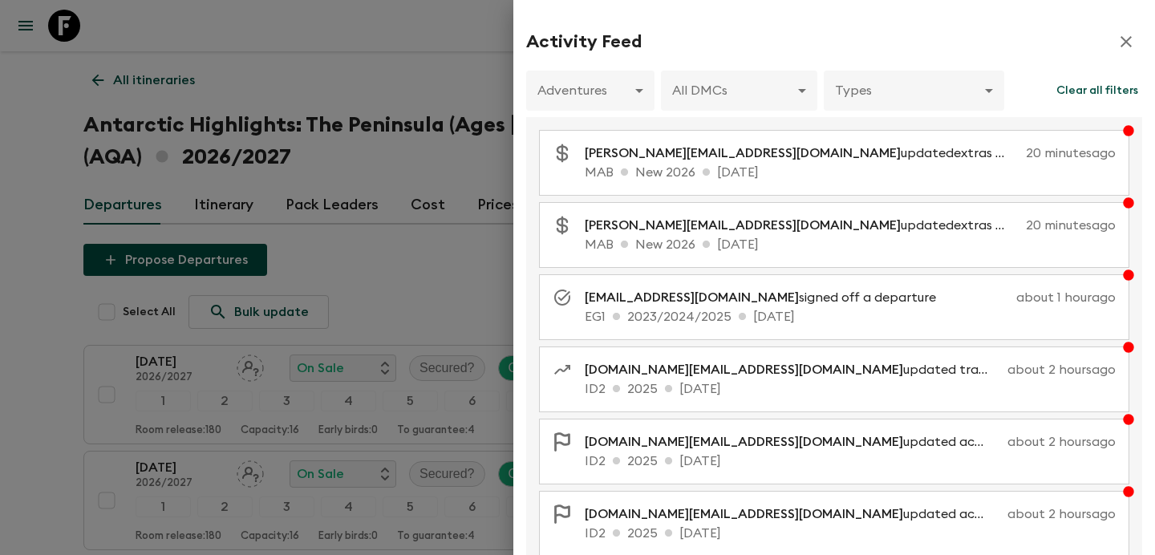
click at [469, 108] on div at bounding box center [577, 277] width 1155 height 555
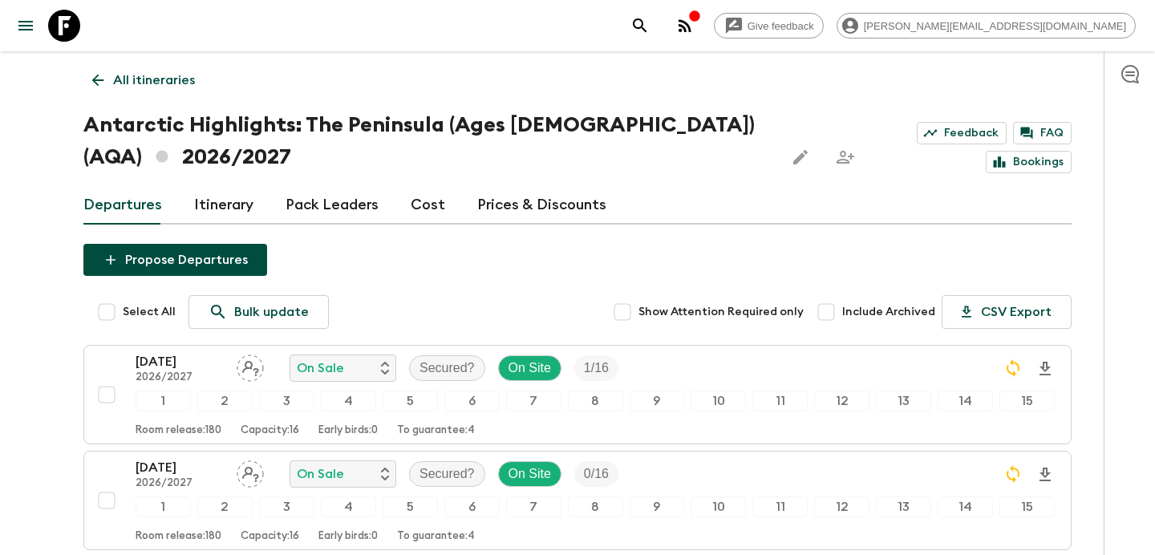
click at [692, 25] on icon "button" at bounding box center [685, 25] width 13 height 13
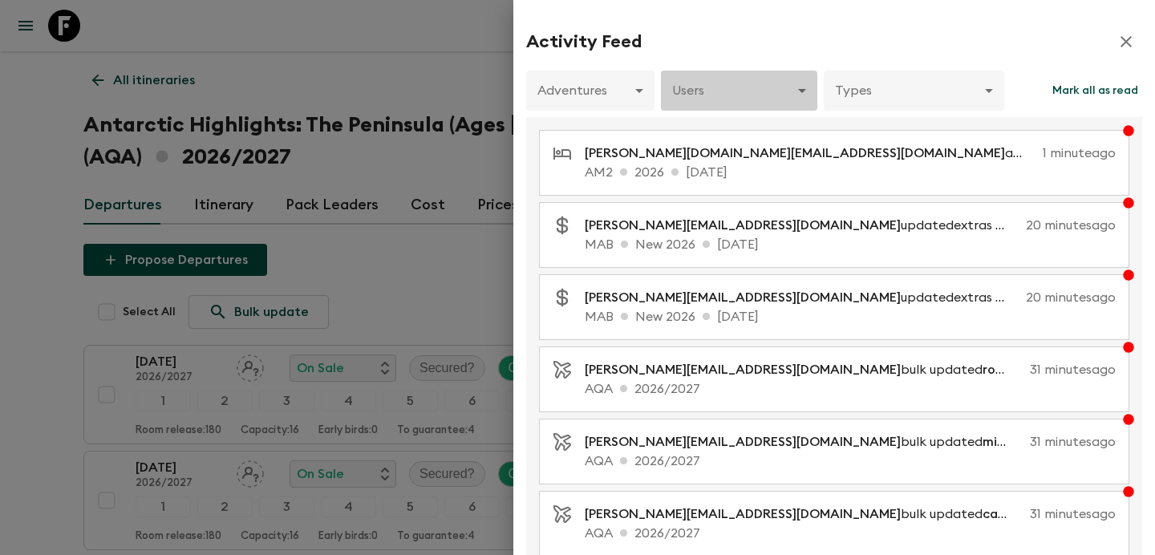
click at [729, 99] on body "Give feedback [PERSON_NAME][EMAIL_ADDRESS][DOMAIN_NAME] All itineraries Antarct…" at bounding box center [577, 348] width 1155 height 696
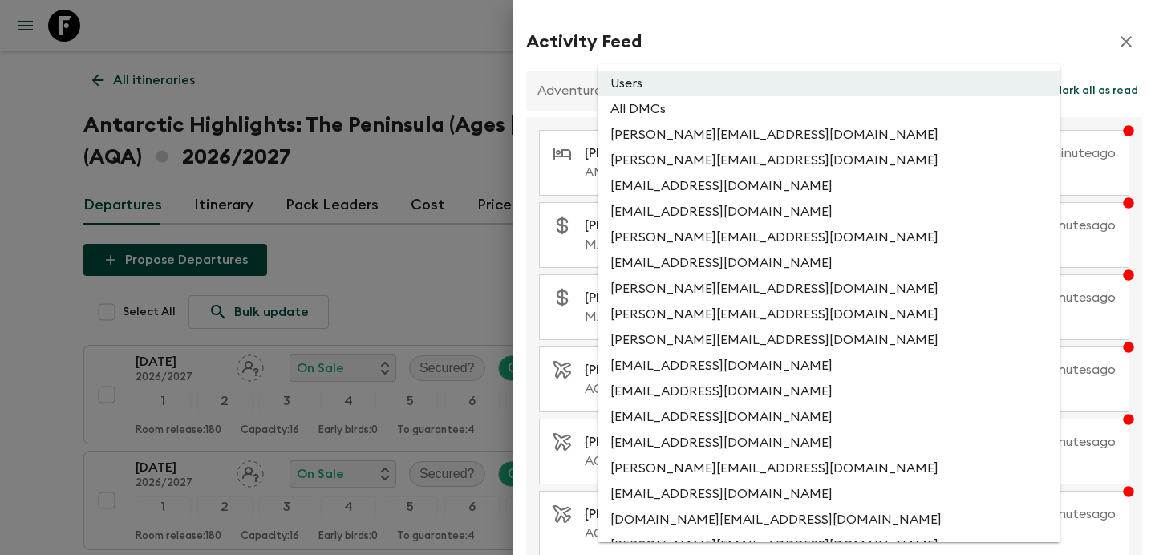
click at [446, 172] on div at bounding box center [577, 277] width 1155 height 555
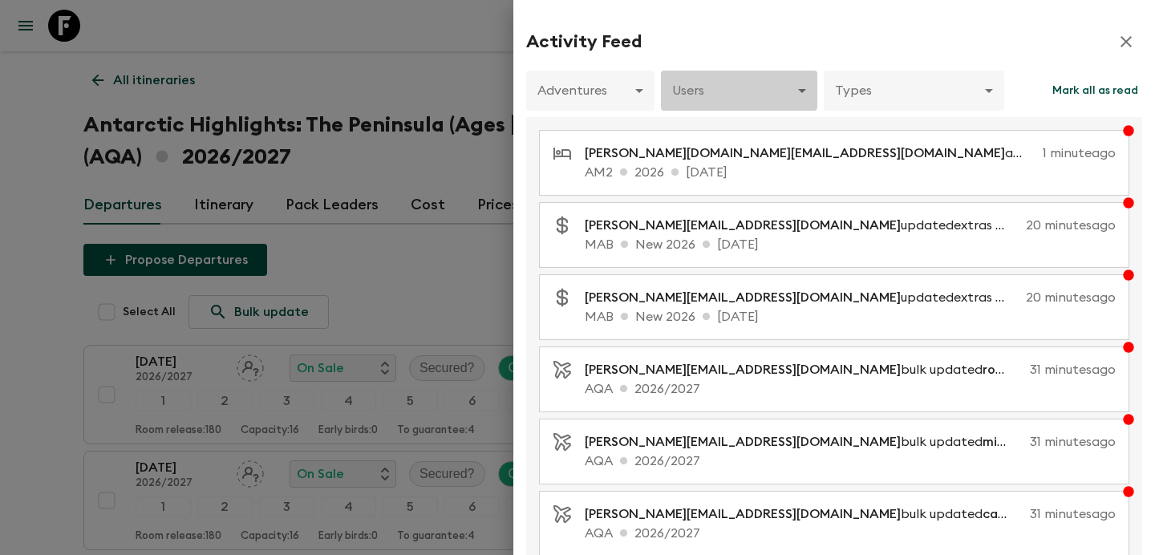
click at [701, 109] on body "Give feedback [PERSON_NAME][EMAIL_ADDRESS][DOMAIN_NAME] All itineraries Antarct…" at bounding box center [577, 348] width 1155 height 696
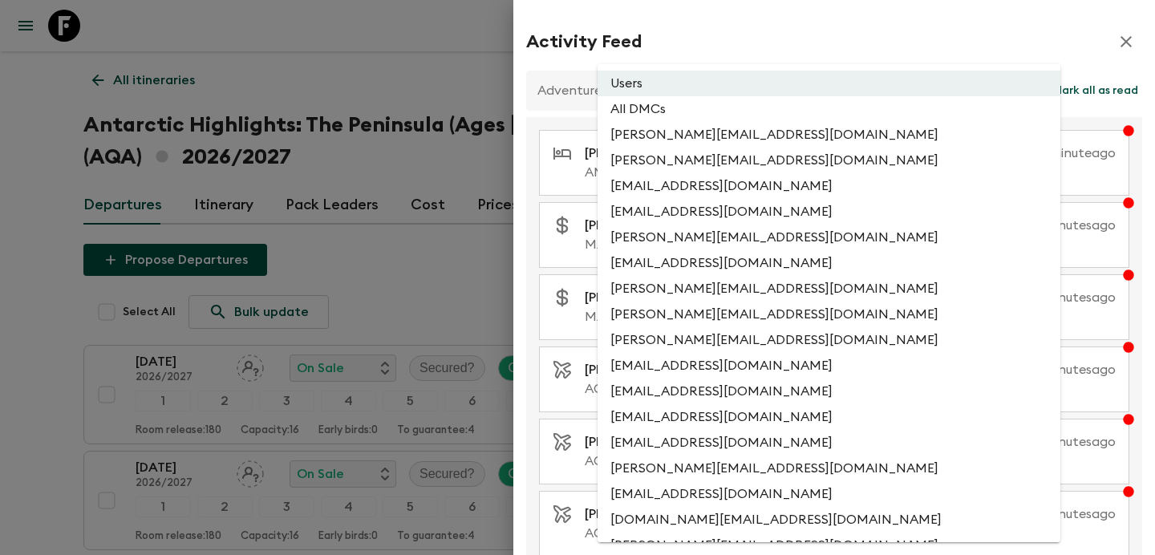
click at [701, 120] on li "All DMCs" at bounding box center [829, 109] width 463 height 26
type input "EXTERNAL_ONLY"
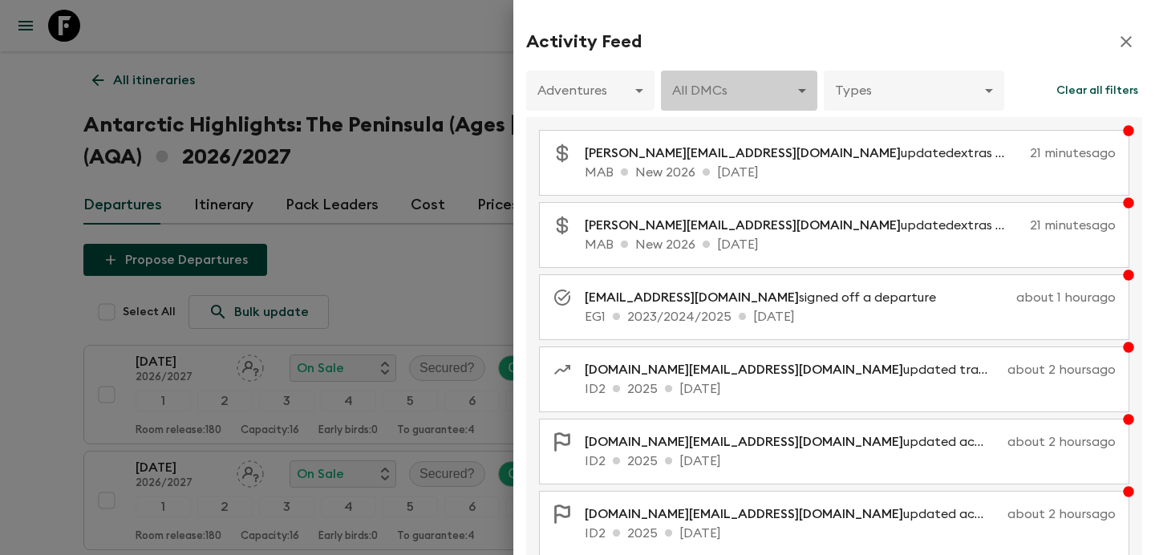
click at [704, 94] on body "Give feedback [PERSON_NAME][EMAIL_ADDRESS][DOMAIN_NAME] All itineraries Antarct…" at bounding box center [577, 348] width 1155 height 696
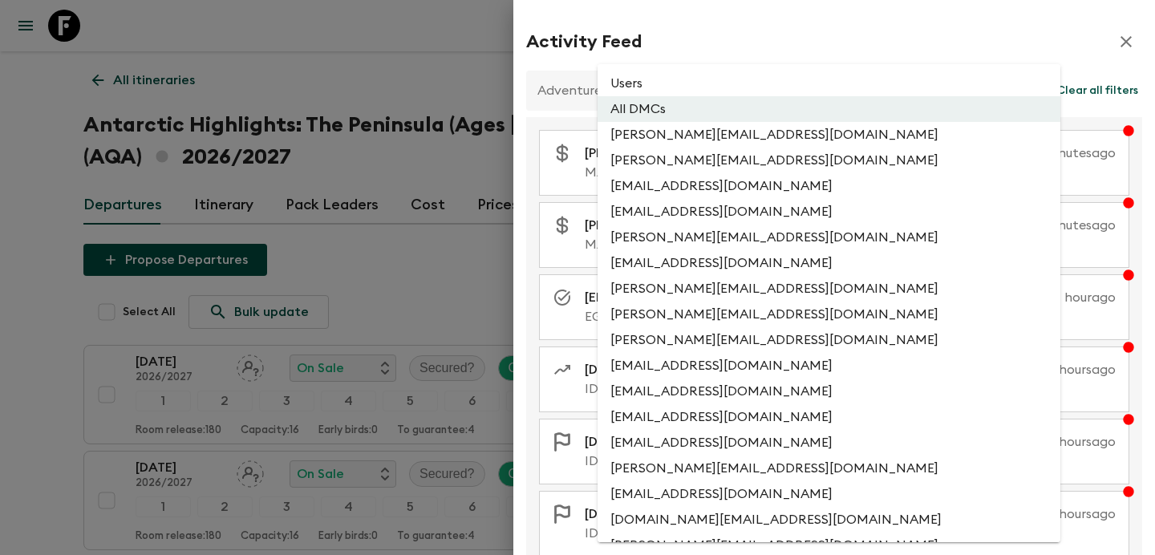
click at [704, 86] on li "Users" at bounding box center [829, 84] width 463 height 26
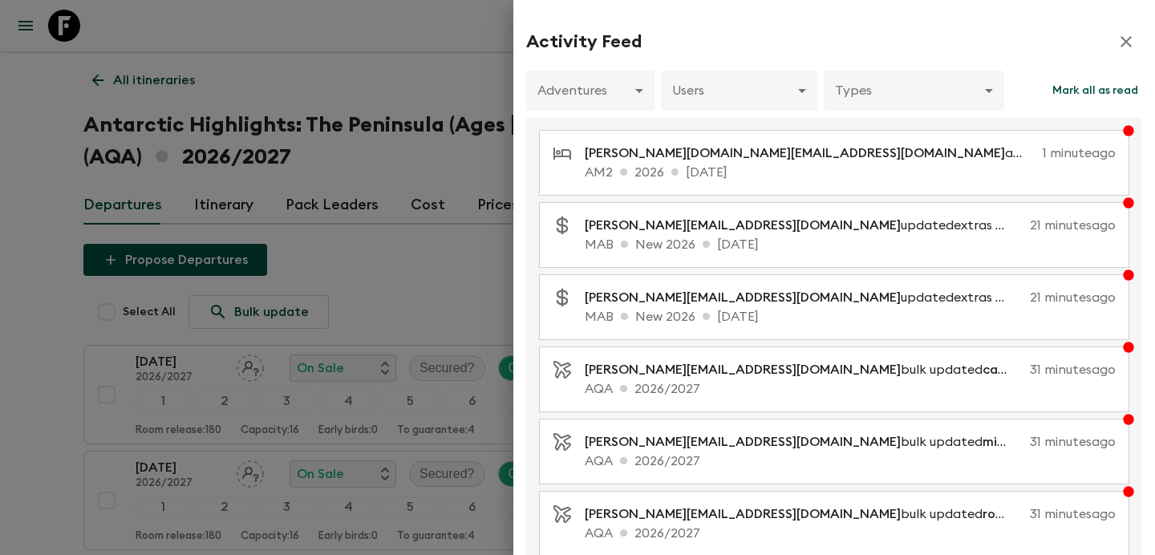
click at [412, 59] on div at bounding box center [577, 277] width 1155 height 555
